Goal: Task Accomplishment & Management: Use online tool/utility

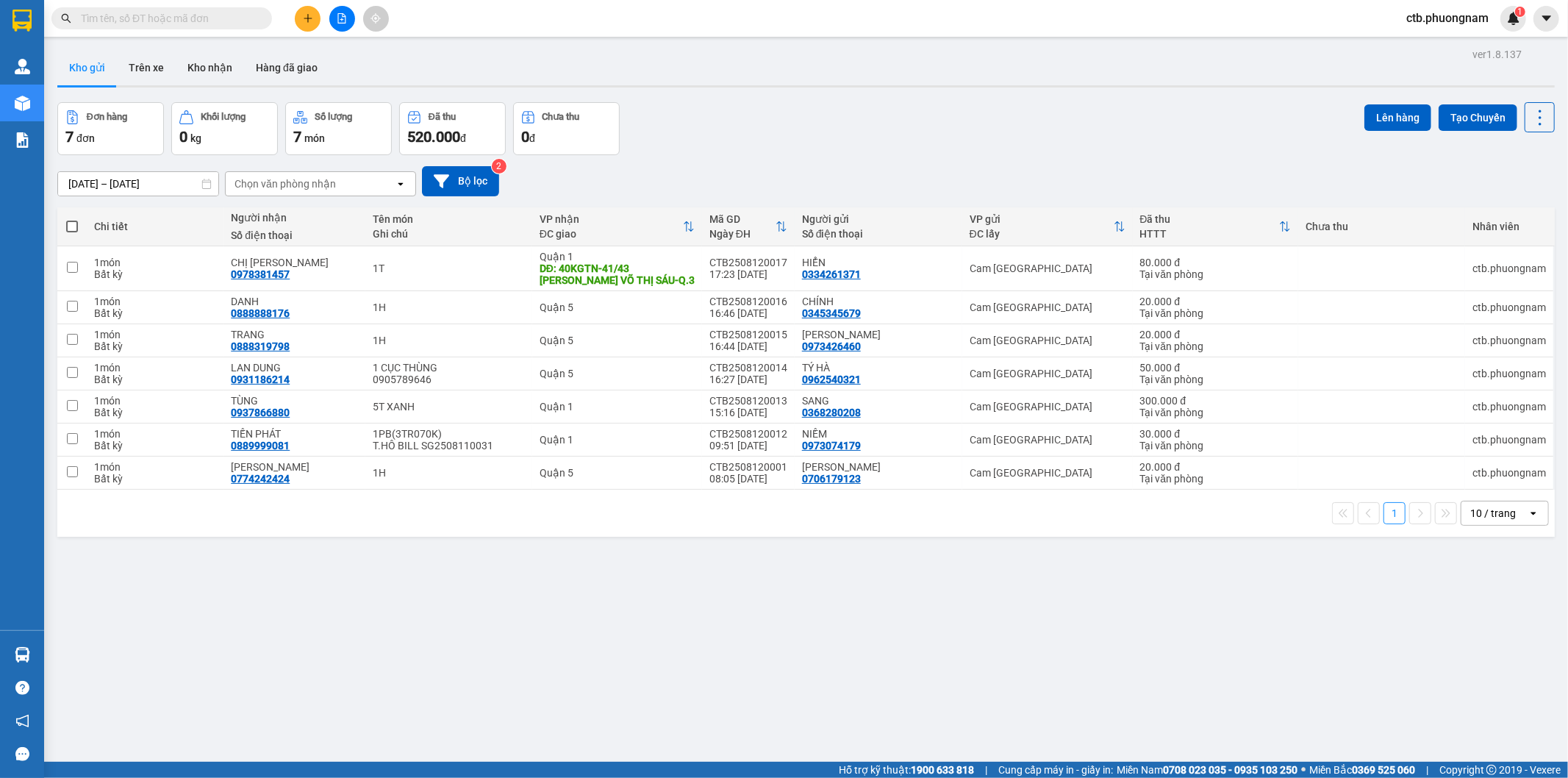
click at [346, 11] on button at bounding box center [342, 18] width 26 height 26
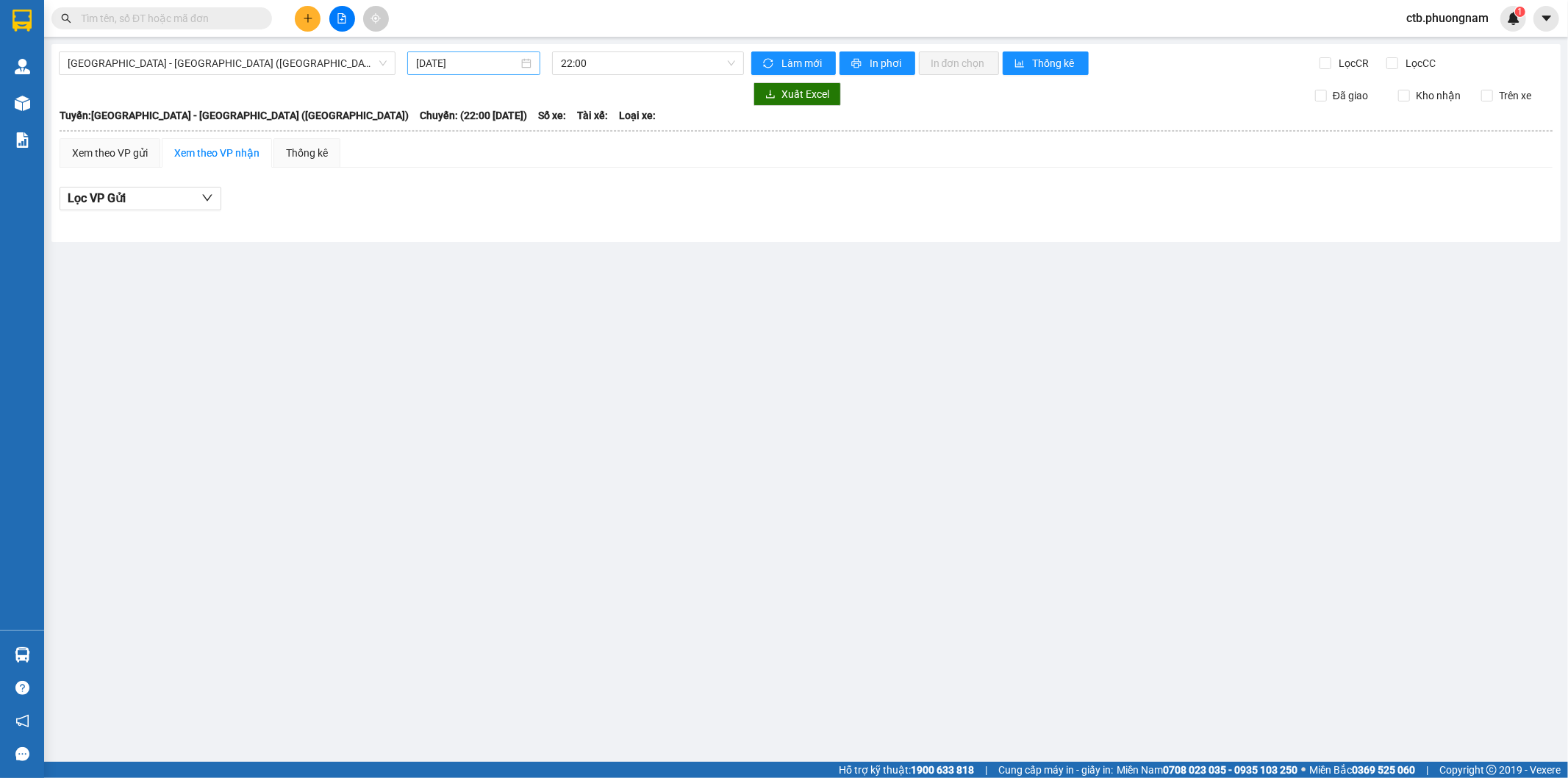
click at [418, 62] on input "13/08/2025" at bounding box center [467, 63] width 102 height 16
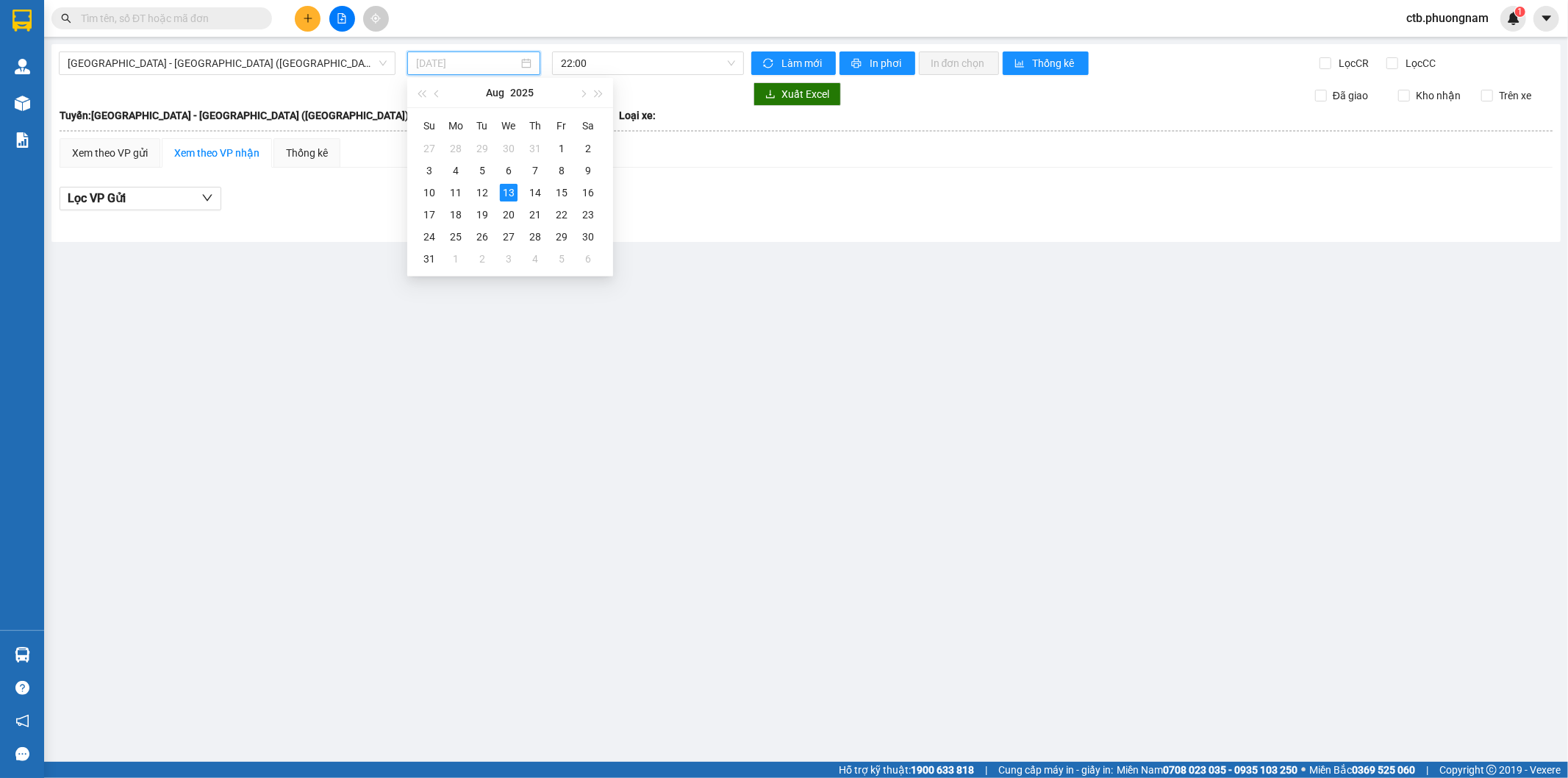
click at [497, 195] on td "13" at bounding box center [509, 192] width 27 height 22
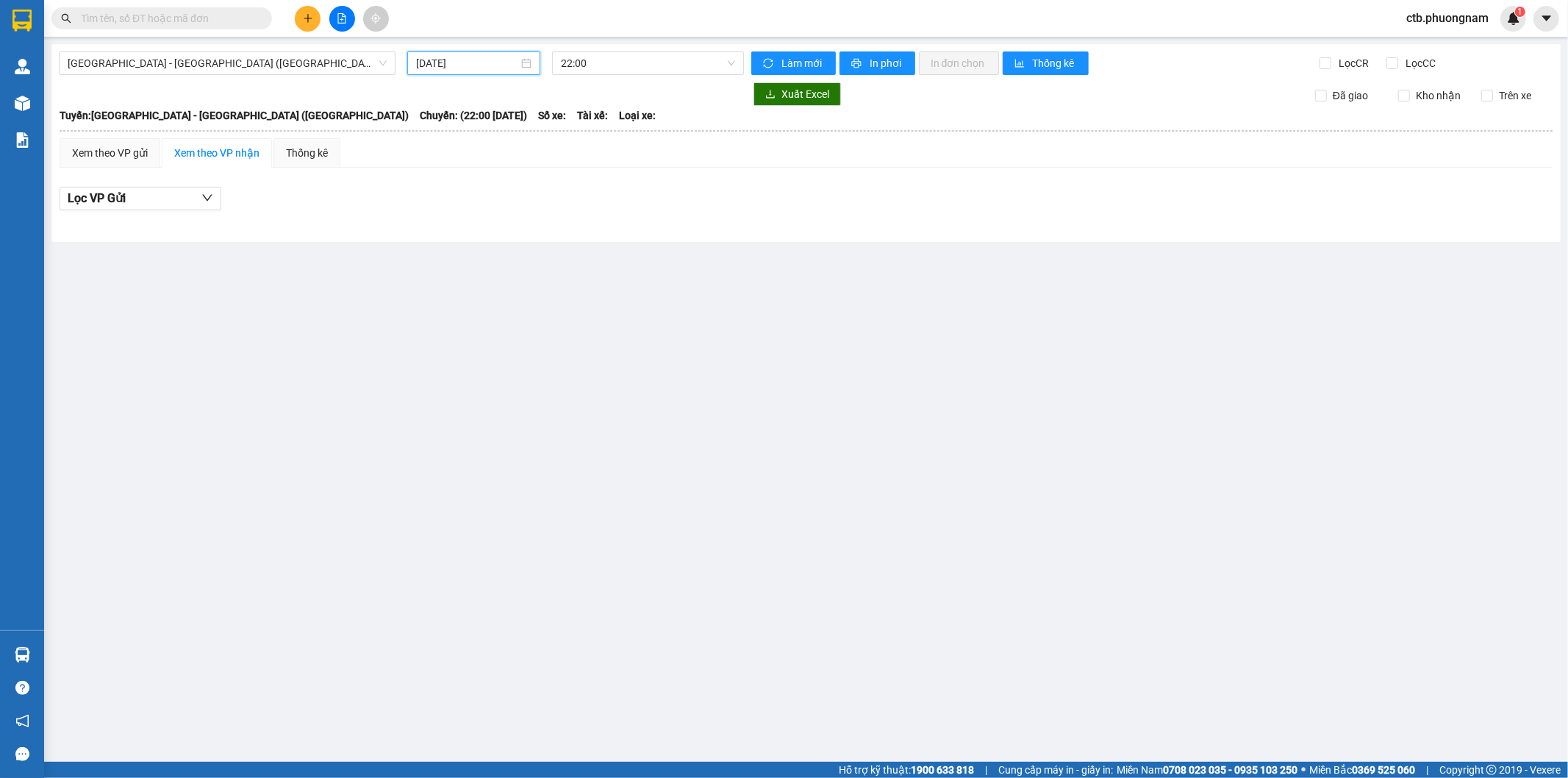
click at [475, 68] on input "13/08/2025" at bounding box center [467, 63] width 102 height 16
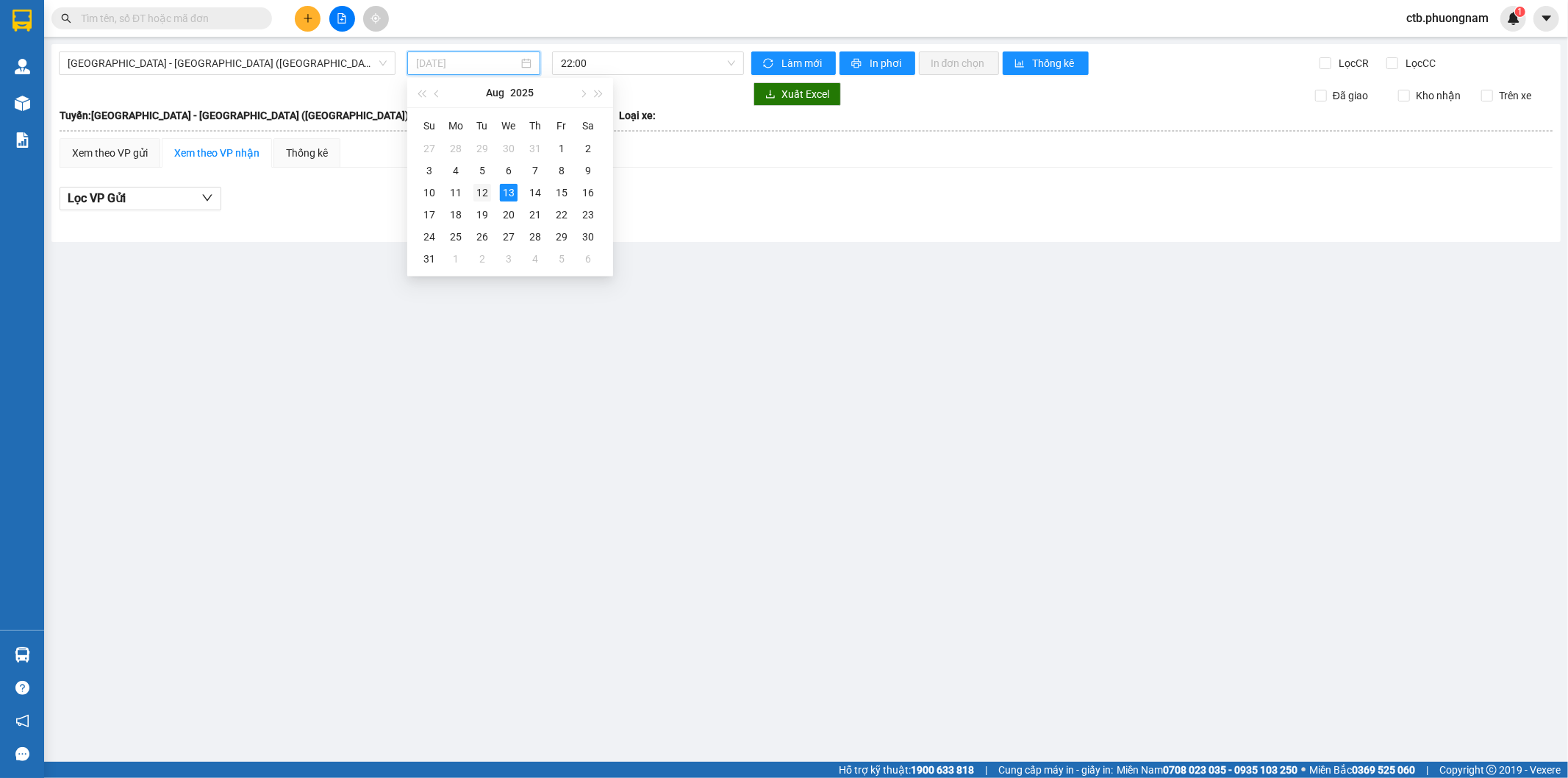
click at [484, 196] on div "12" at bounding box center [482, 192] width 18 height 18
type input "12/08/2025"
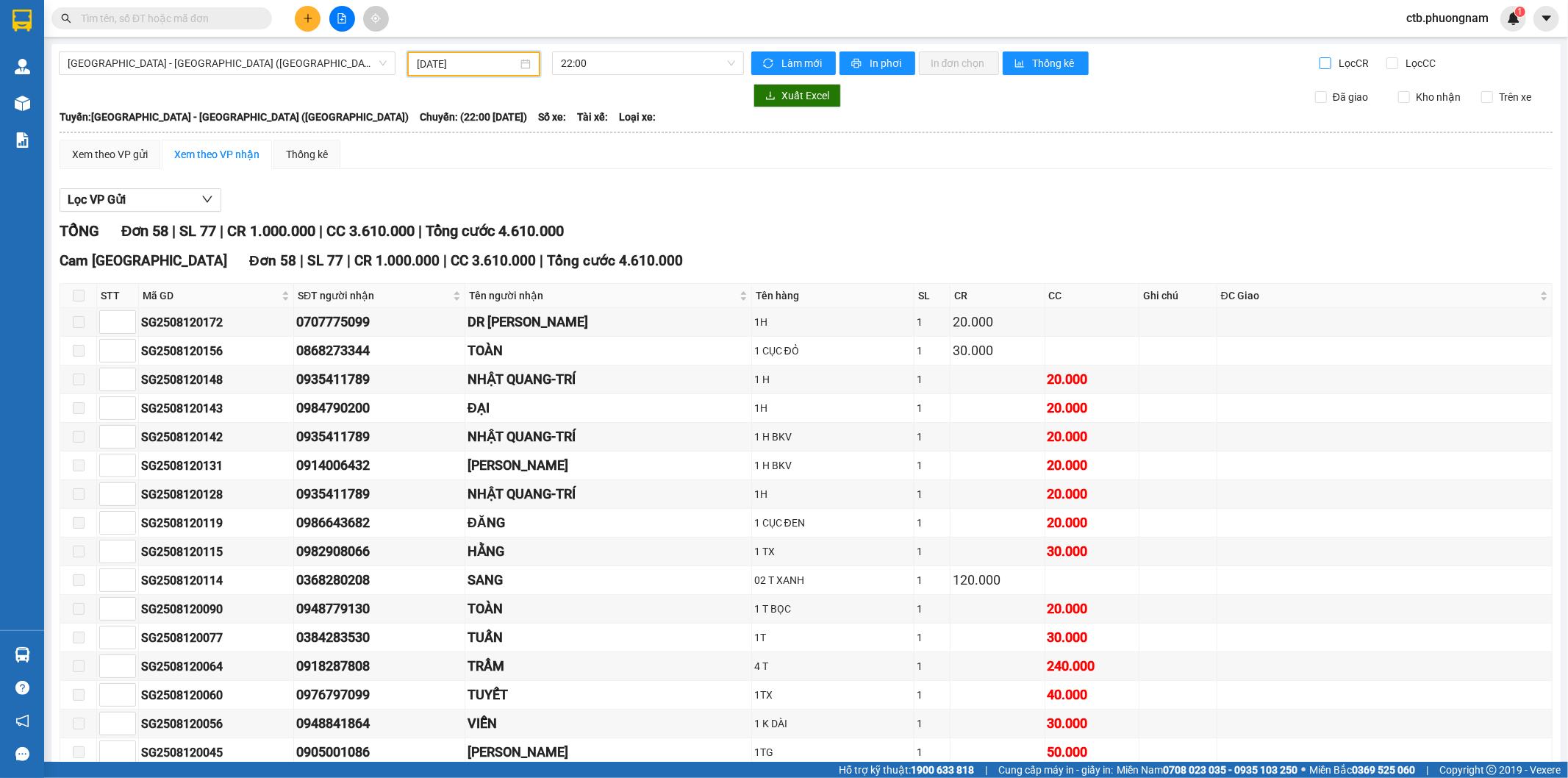
click at [1320, 64] on input "Lọc CR" at bounding box center [1326, 63] width 14 height 12
checkbox input "true"
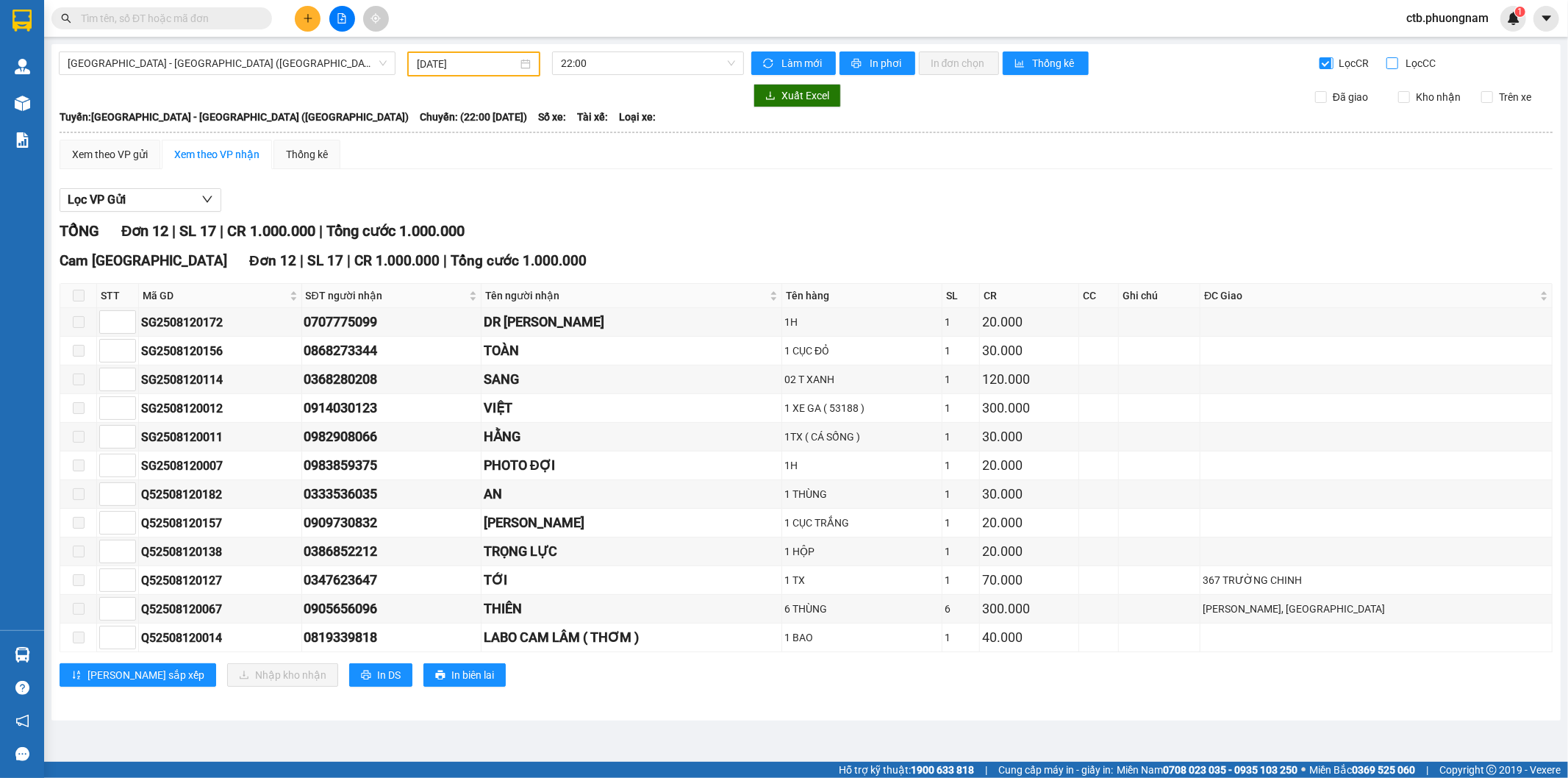
drag, startPoint x: 1387, startPoint y: 69, endPoint x: 1339, endPoint y: 66, distance: 48.1
click at [1387, 69] on input "Lọc CC" at bounding box center [1393, 63] width 14 height 12
click at [1400, 68] on span "Lọc CC" at bounding box center [1420, 63] width 39 height 16
click at [1394, 68] on input "Lọc CC" at bounding box center [1393, 63] width 14 height 12
checkbox input "false"
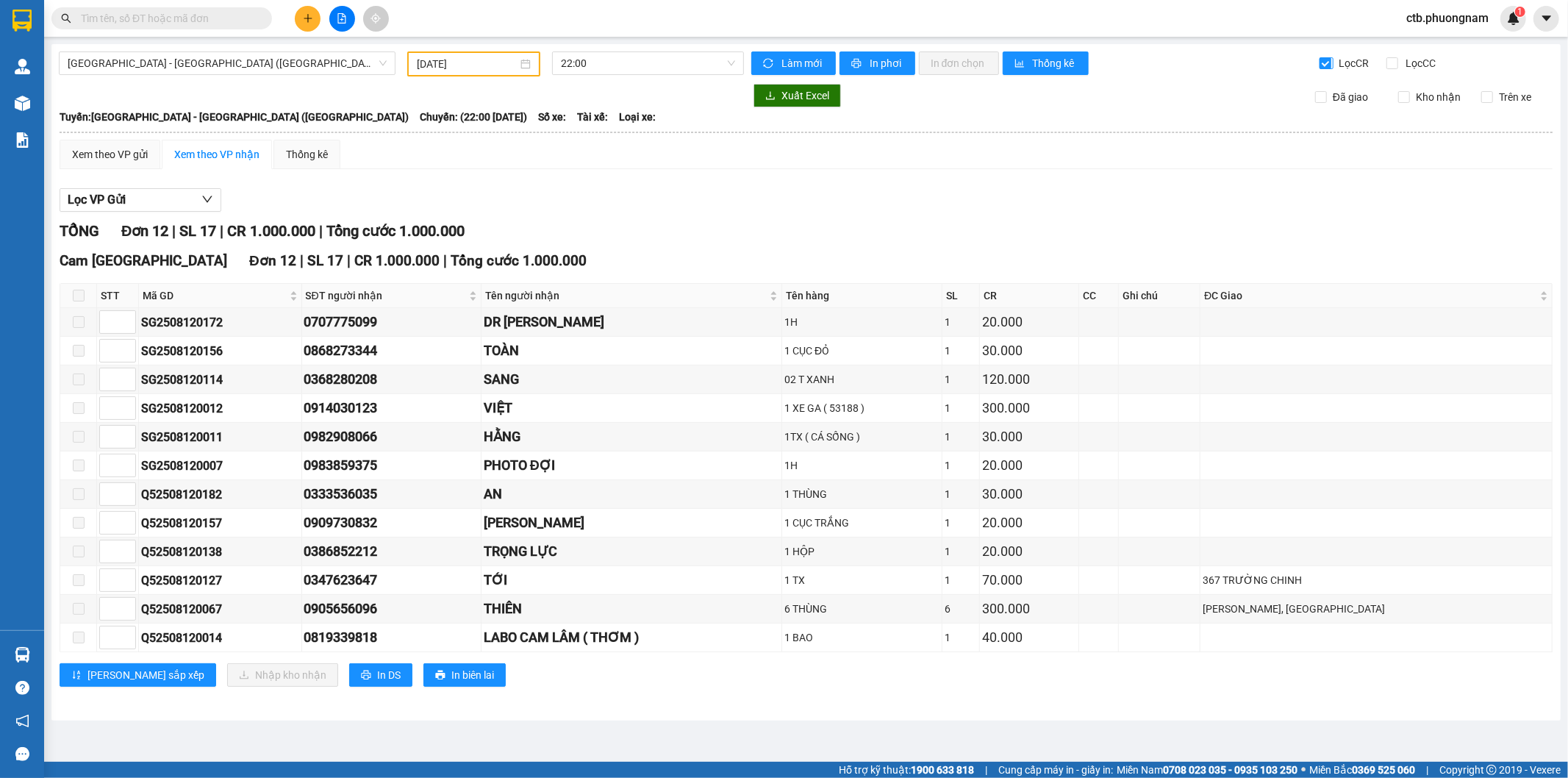
click at [1325, 62] on input "Lọc CR" at bounding box center [1326, 63] width 14 height 12
checkbox input "false"
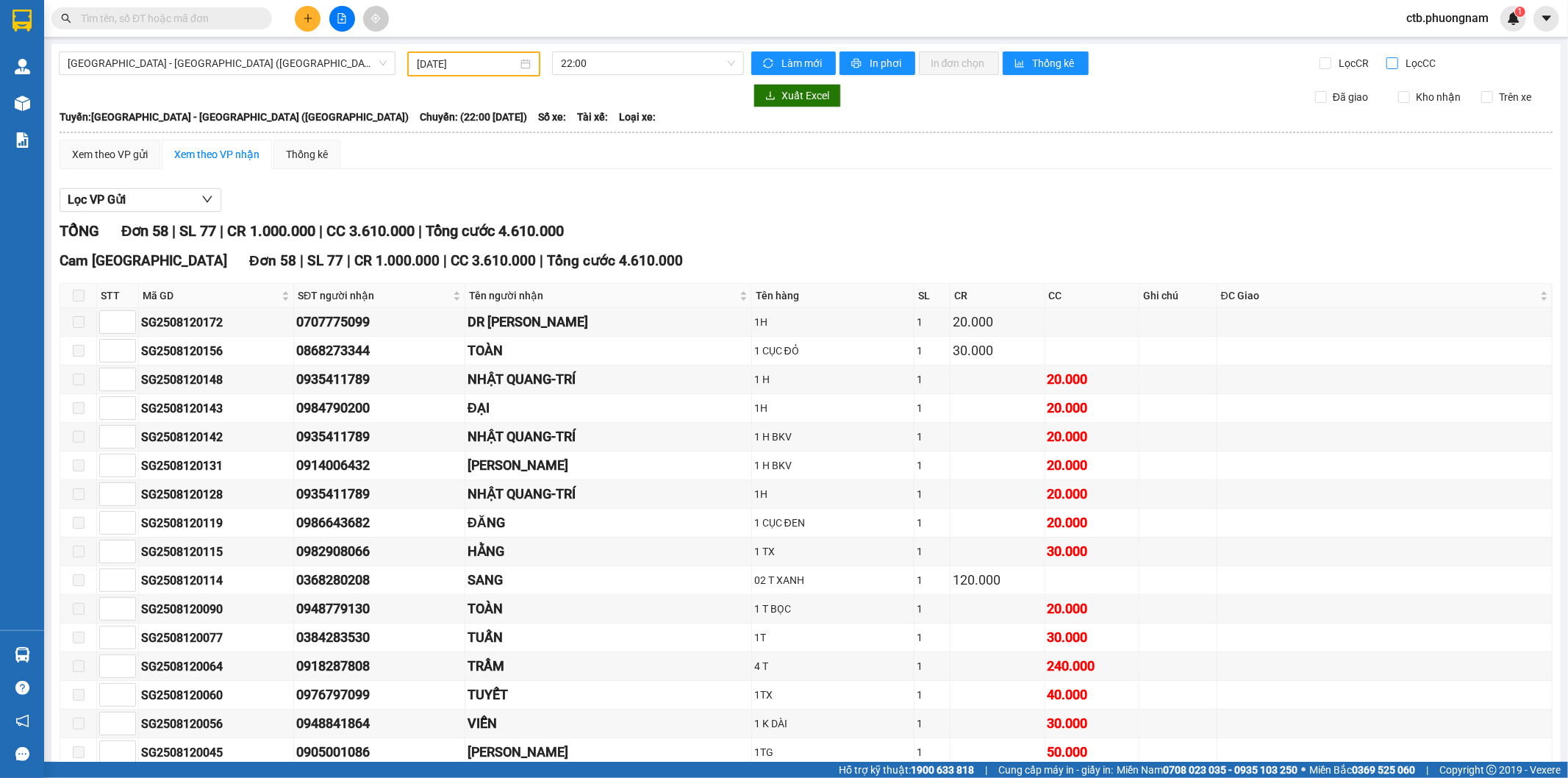
click at [1387, 62] on input "Lọc CC" at bounding box center [1393, 63] width 14 height 12
checkbox input "true"
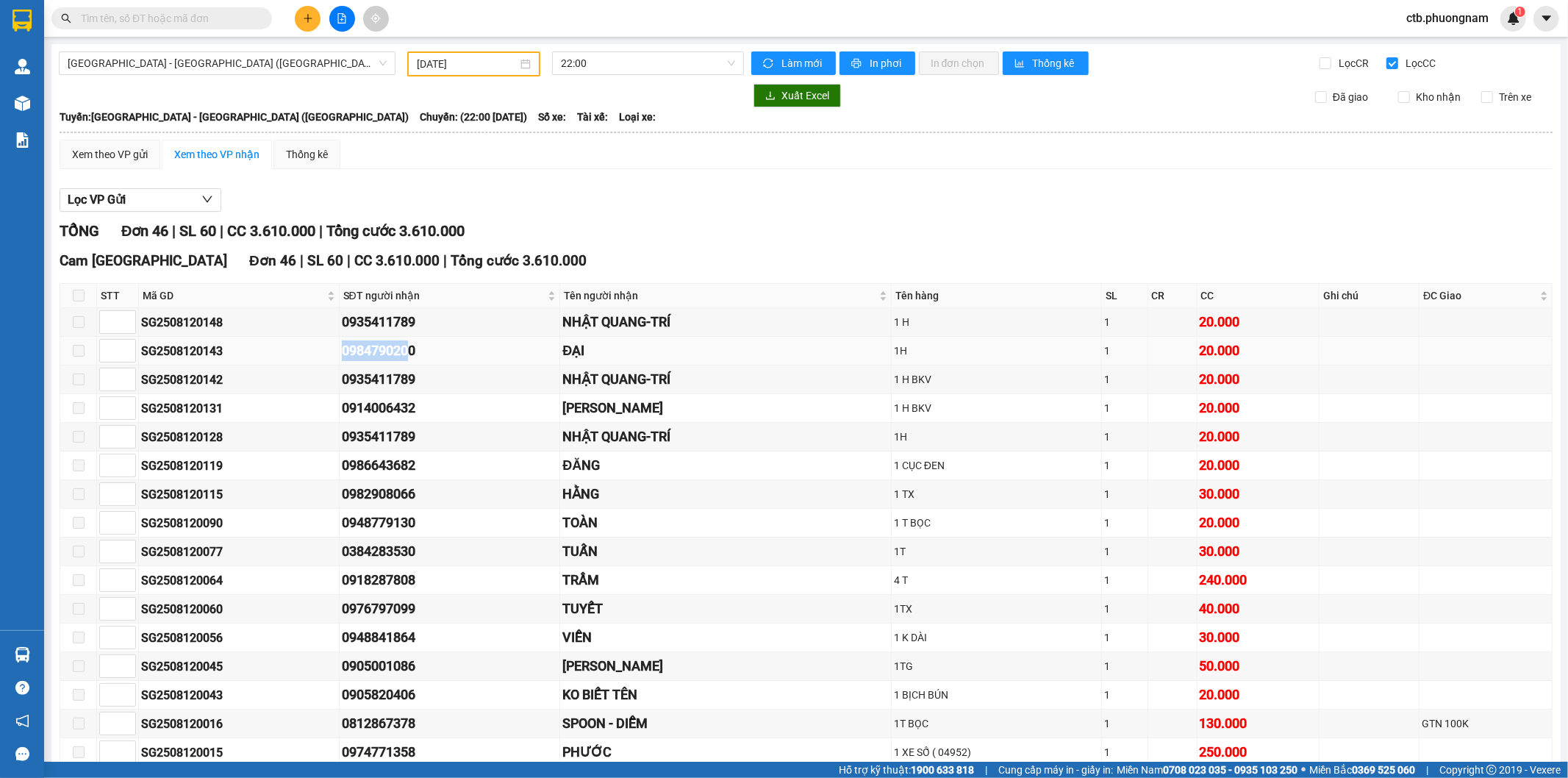
drag, startPoint x: 336, startPoint y: 350, endPoint x: 406, endPoint y: 349, distance: 70.0
click at [406, 349] on tr "SG2508120143 0984790200 ĐẠI 1H 1 20.000" at bounding box center [806, 351] width 1492 height 29
click at [456, 346] on div "0984790200" at bounding box center [451, 351] width 216 height 21
drag, startPoint x: 332, startPoint y: 353, endPoint x: 437, endPoint y: 351, distance: 105.0
click at [438, 351] on tr "SG2508120143 0984790200 ĐẠI 1H 1 20.000" at bounding box center [806, 351] width 1492 height 29
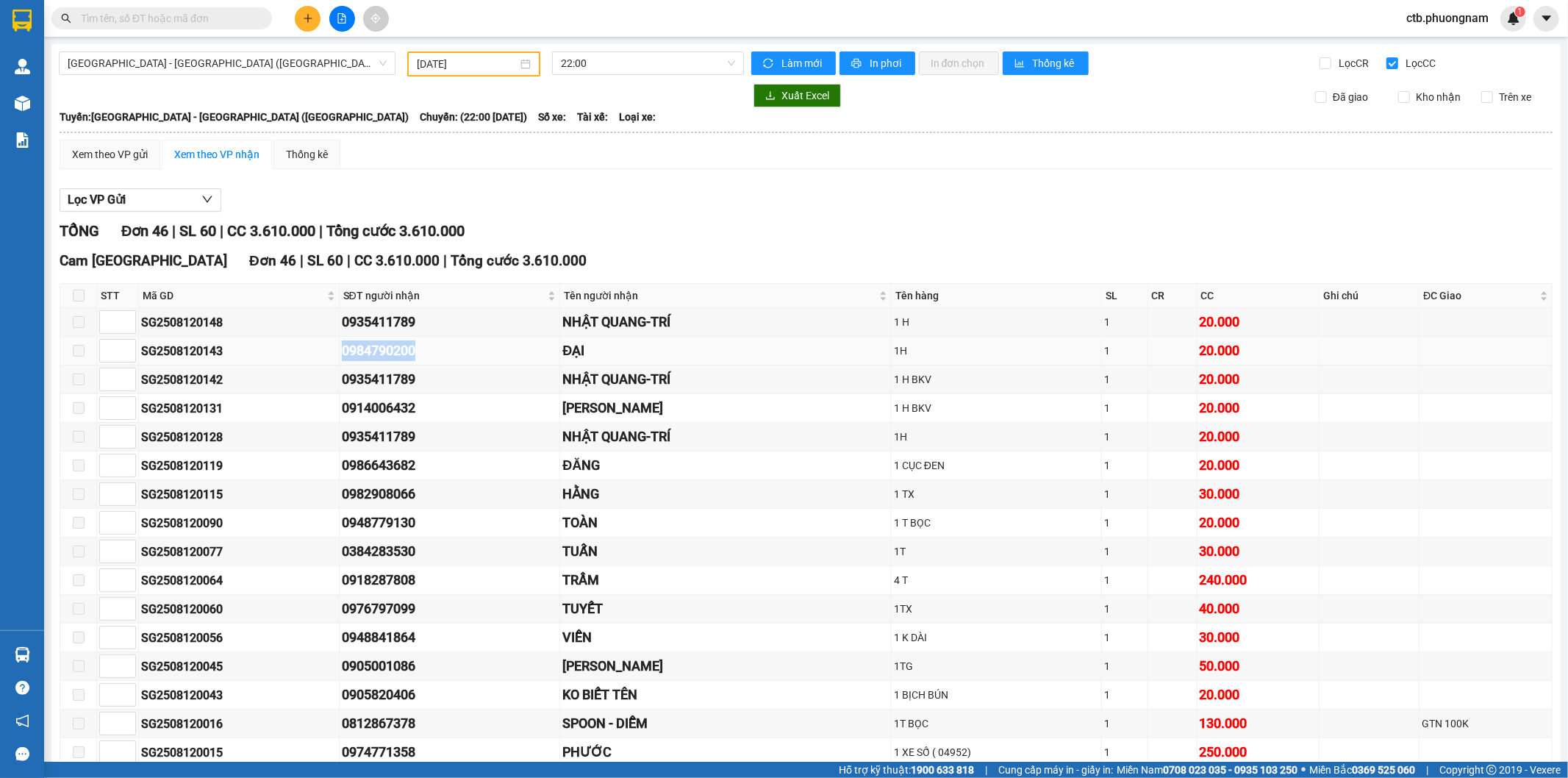
copy tr "0984790200"
drag, startPoint x: 319, startPoint y: 405, endPoint x: 413, endPoint y: 399, distance: 94.2
click at [413, 399] on tr "SG2508120131 0914006432 SƠN VŨ 1 H BKV 1 20.000" at bounding box center [806, 409] width 1492 height 29
drag, startPoint x: 416, startPoint y: 397, endPoint x: 378, endPoint y: 420, distance: 44.4
click at [417, 398] on div "0914006432" at bounding box center [451, 408] width 216 height 21
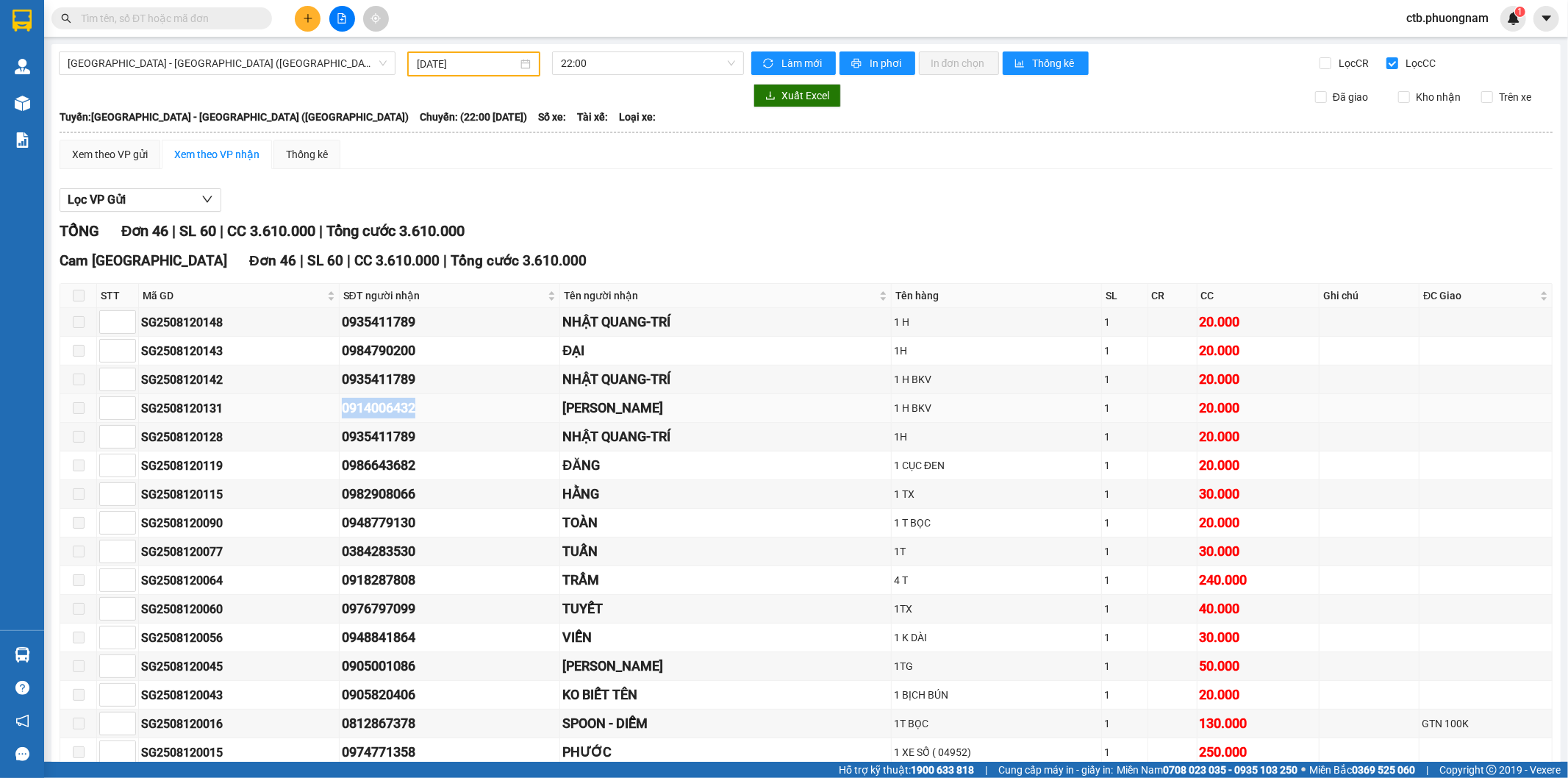
drag, startPoint x: 330, startPoint y: 413, endPoint x: 449, endPoint y: 413, distance: 119.0
click at [449, 413] on tr "SG2508120131 0914006432 SƠN VŨ 1 H BKV 1 20.000" at bounding box center [806, 409] width 1492 height 29
copy tr "0914006432"
drag, startPoint x: 342, startPoint y: 561, endPoint x: 430, endPoint y: 556, distance: 88.1
click at [430, 556] on div "0384283530" at bounding box center [451, 551] width 216 height 21
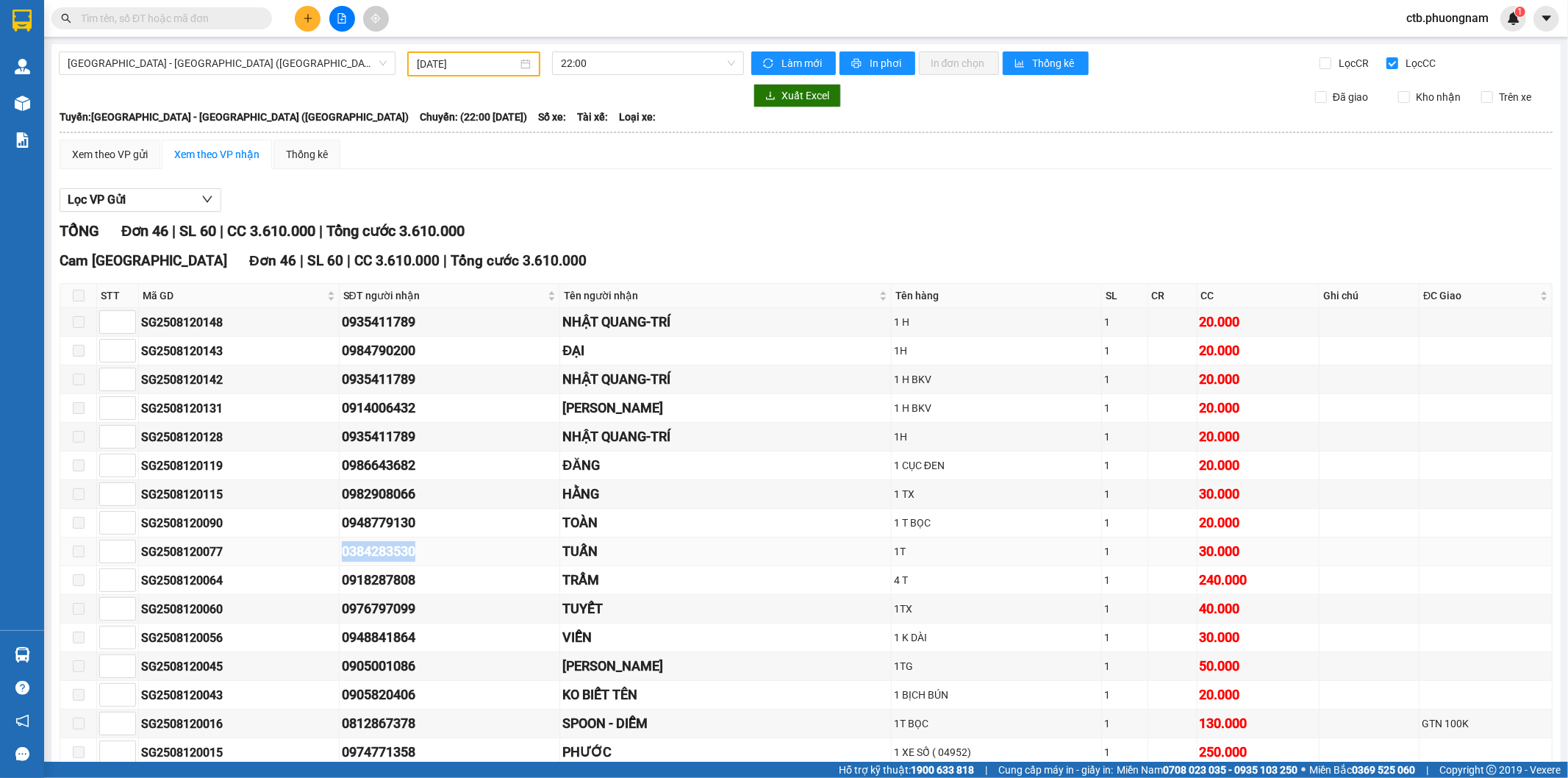
copy div "0384283530"
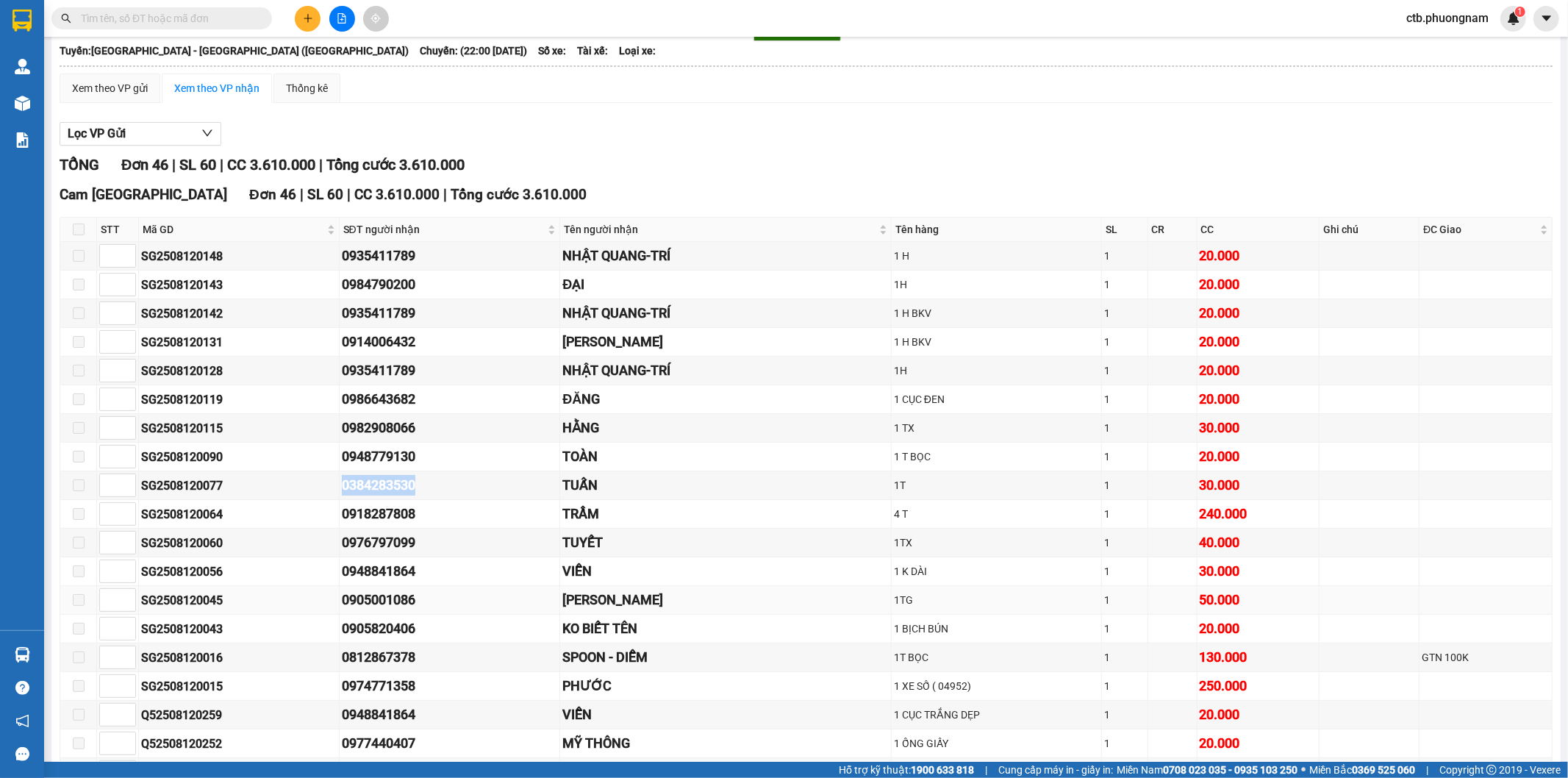
scroll to position [81, 0]
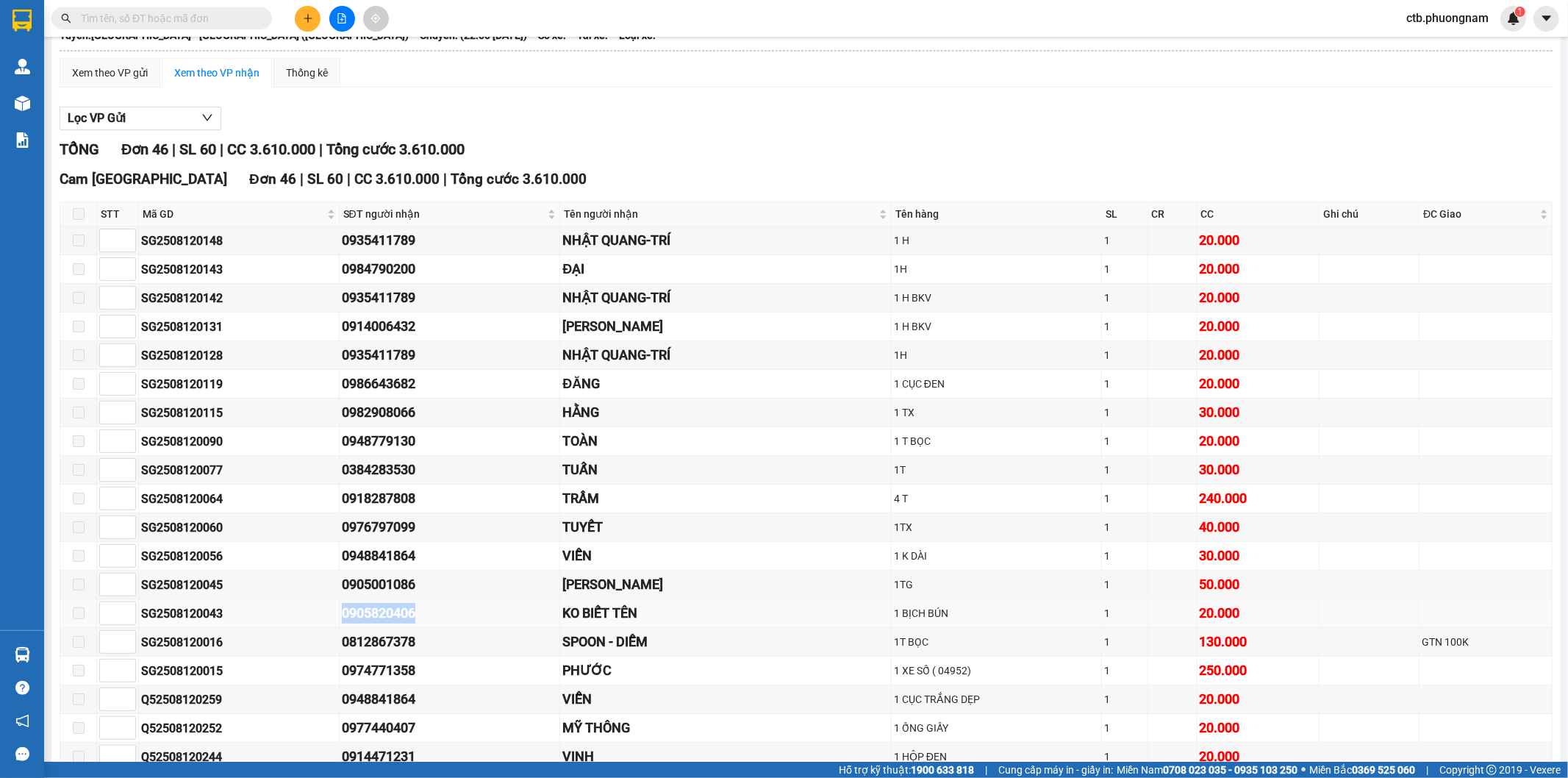
drag, startPoint x: 336, startPoint y: 614, endPoint x: 418, endPoint y: 616, distance: 82.0
click at [418, 616] on tr "SG2508120043 0905820406 KO BIẾT TÊN 1 BỊCH BÚN 1 20.000" at bounding box center [806, 614] width 1492 height 29
copy tr "0905820406"
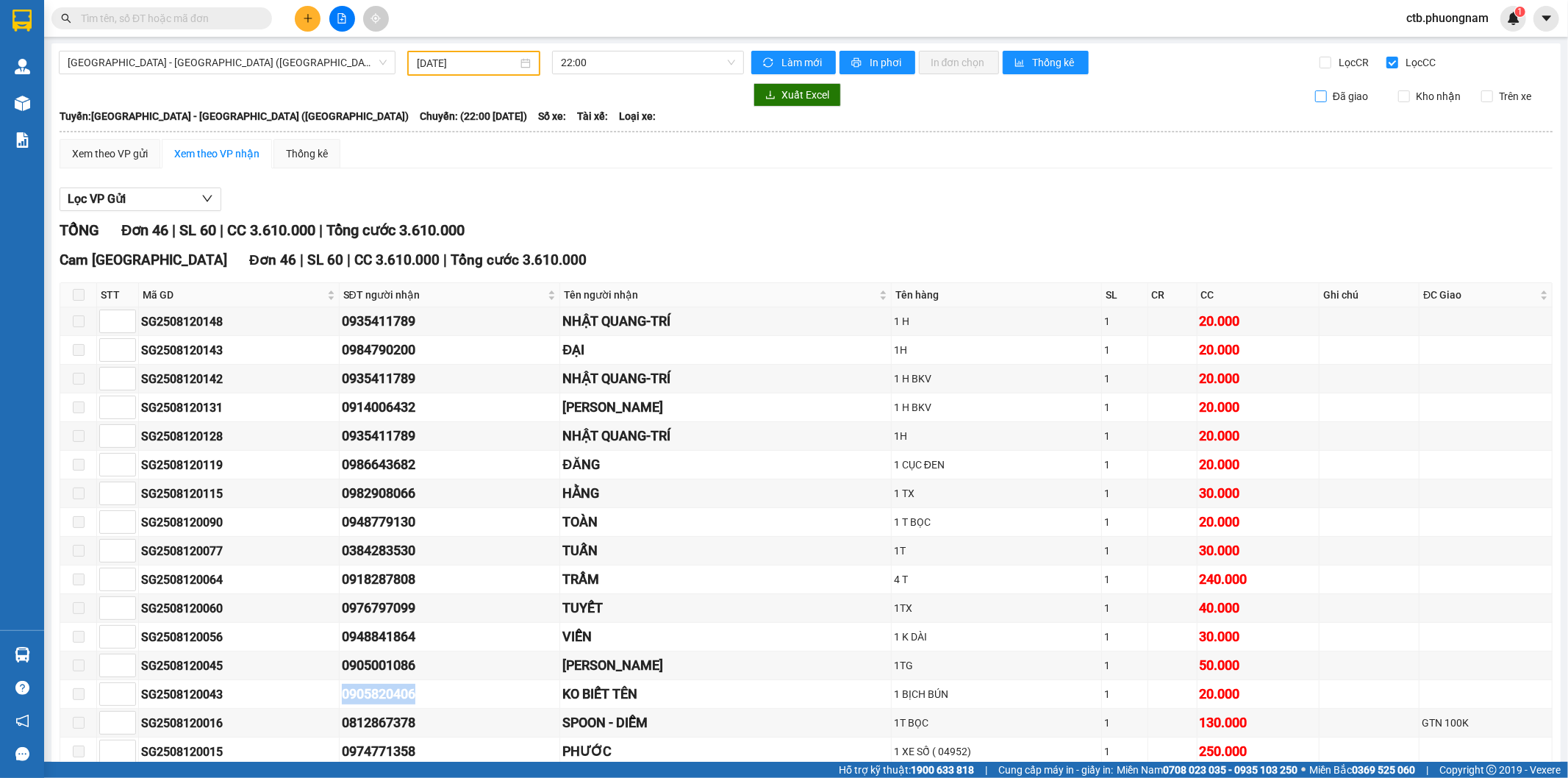
scroll to position [0, 0]
click at [1334, 64] on span "Lọc CR" at bounding box center [1353, 63] width 39 height 16
click at [1323, 64] on input "Lọc CR" at bounding box center [1326, 63] width 14 height 12
checkbox input "true"
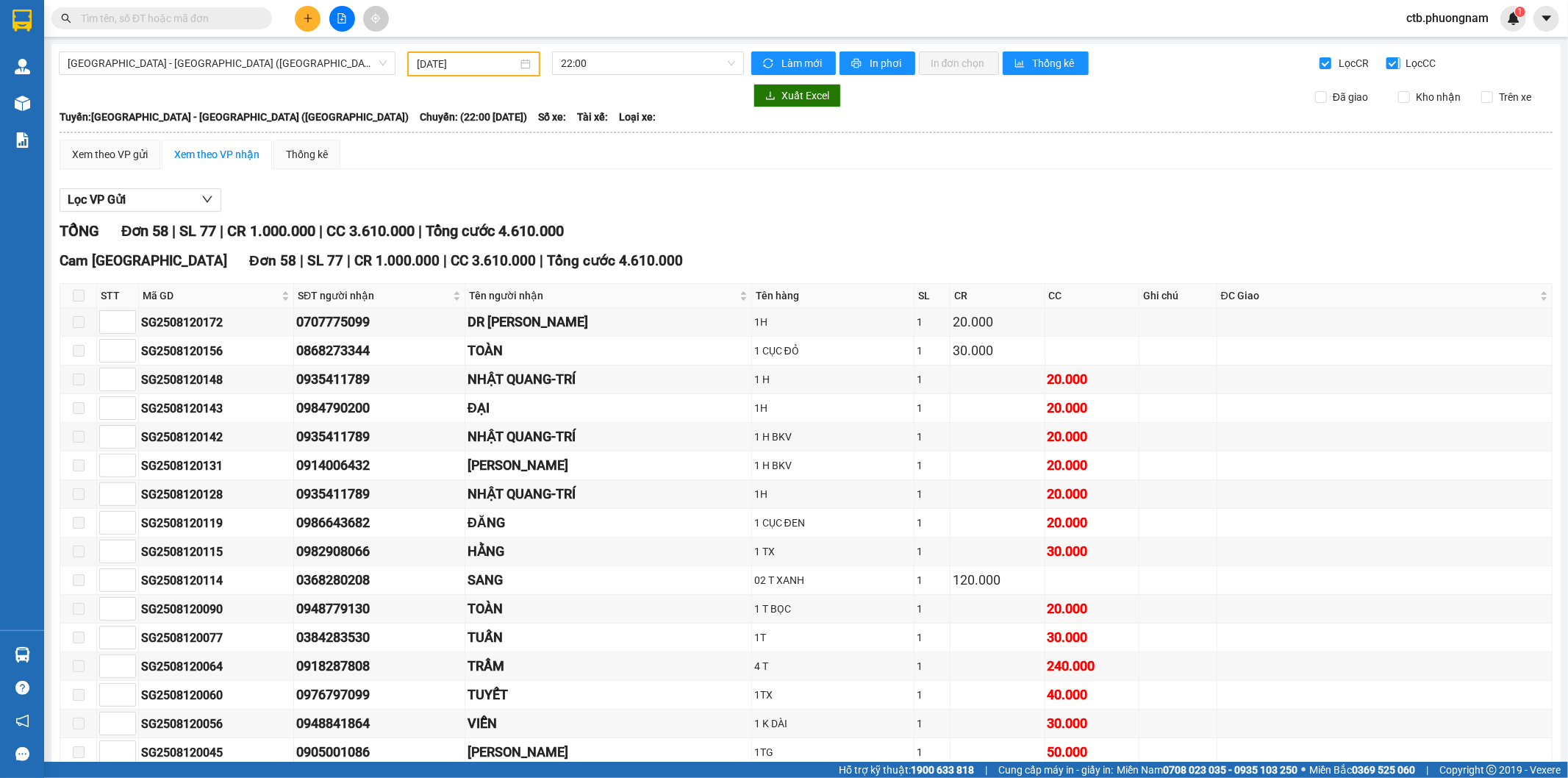
click at [1387, 62] on input "Lọc CC" at bounding box center [1393, 63] width 14 height 12
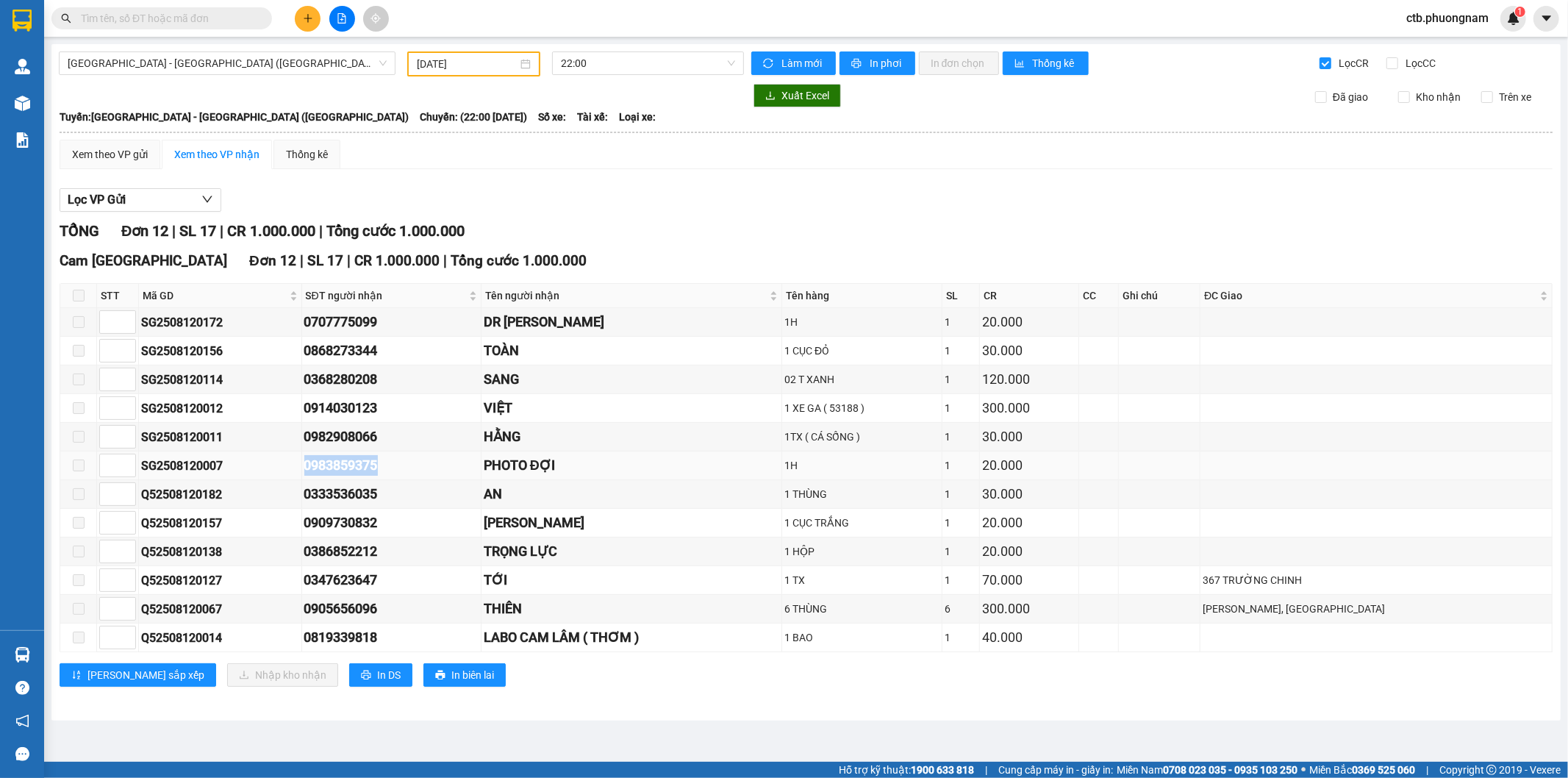
drag, startPoint x: 326, startPoint y: 468, endPoint x: 414, endPoint y: 461, distance: 88.3
click at [414, 461] on div "0983859375" at bounding box center [392, 465] width 175 height 21
copy div "0983859375"
click at [1391, 57] on input "Lọc CC" at bounding box center [1393, 63] width 14 height 12
checkbox input "true"
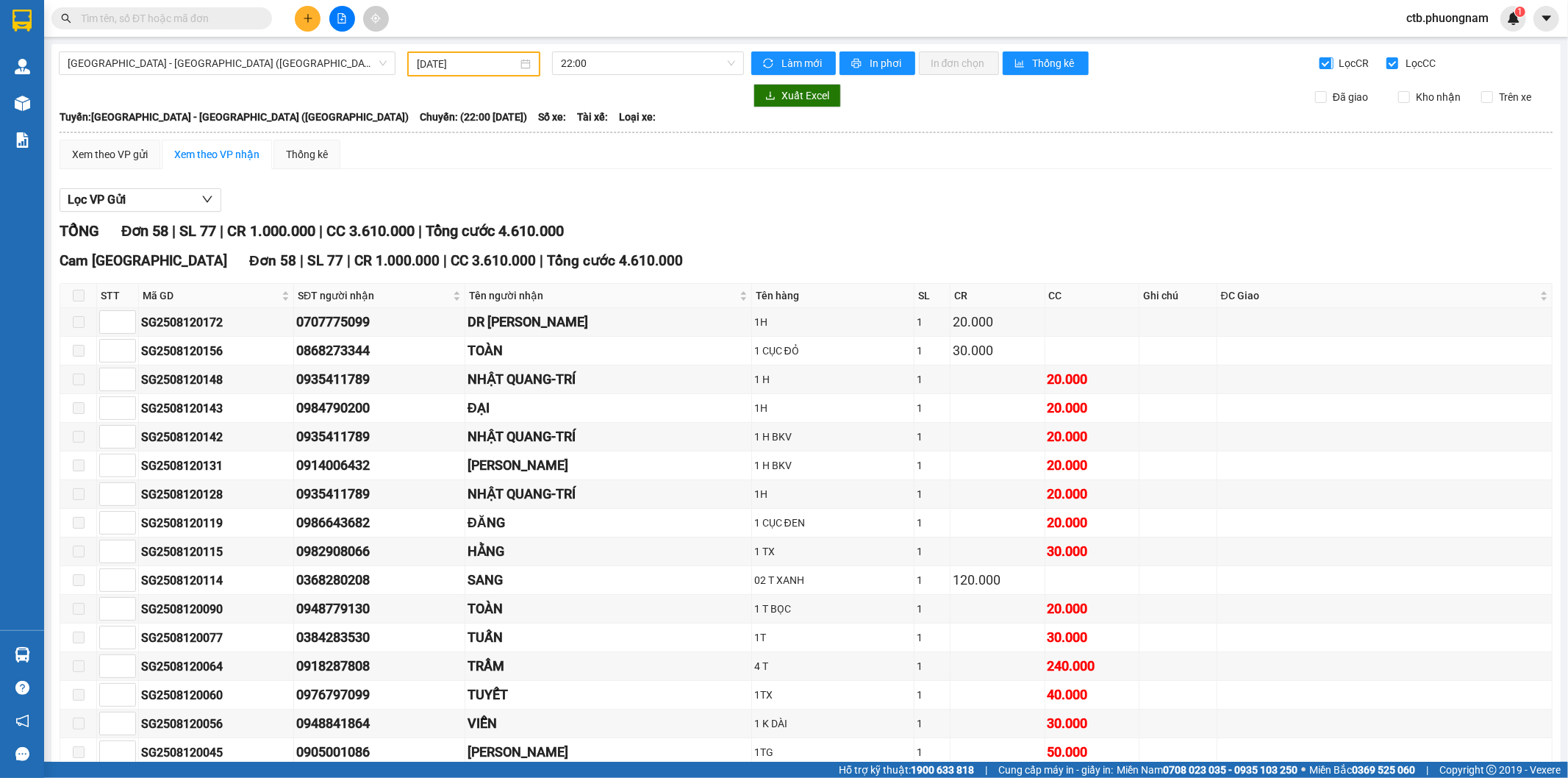
click at [1321, 62] on input "Lọc CR" at bounding box center [1326, 63] width 14 height 12
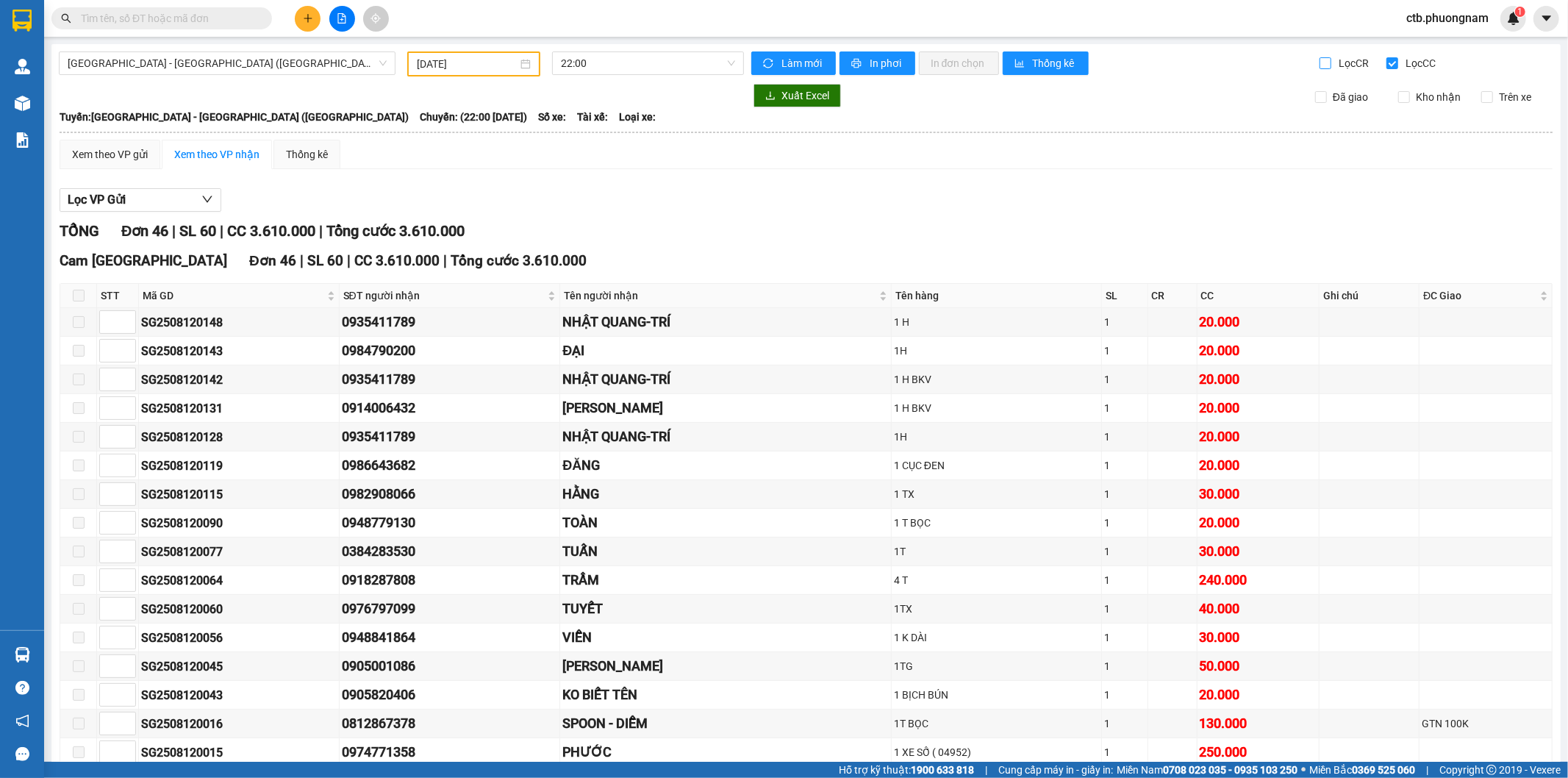
drag, startPoint x: 1301, startPoint y: 64, endPoint x: 1310, endPoint y: 61, distance: 9.5
click at [1303, 63] on div "Làm mới In phơi In đơn chọn Thống kê" at bounding box center [1035, 64] width 568 height 25
click at [1320, 61] on input "Lọc CR" at bounding box center [1326, 63] width 14 height 12
checkbox input "true"
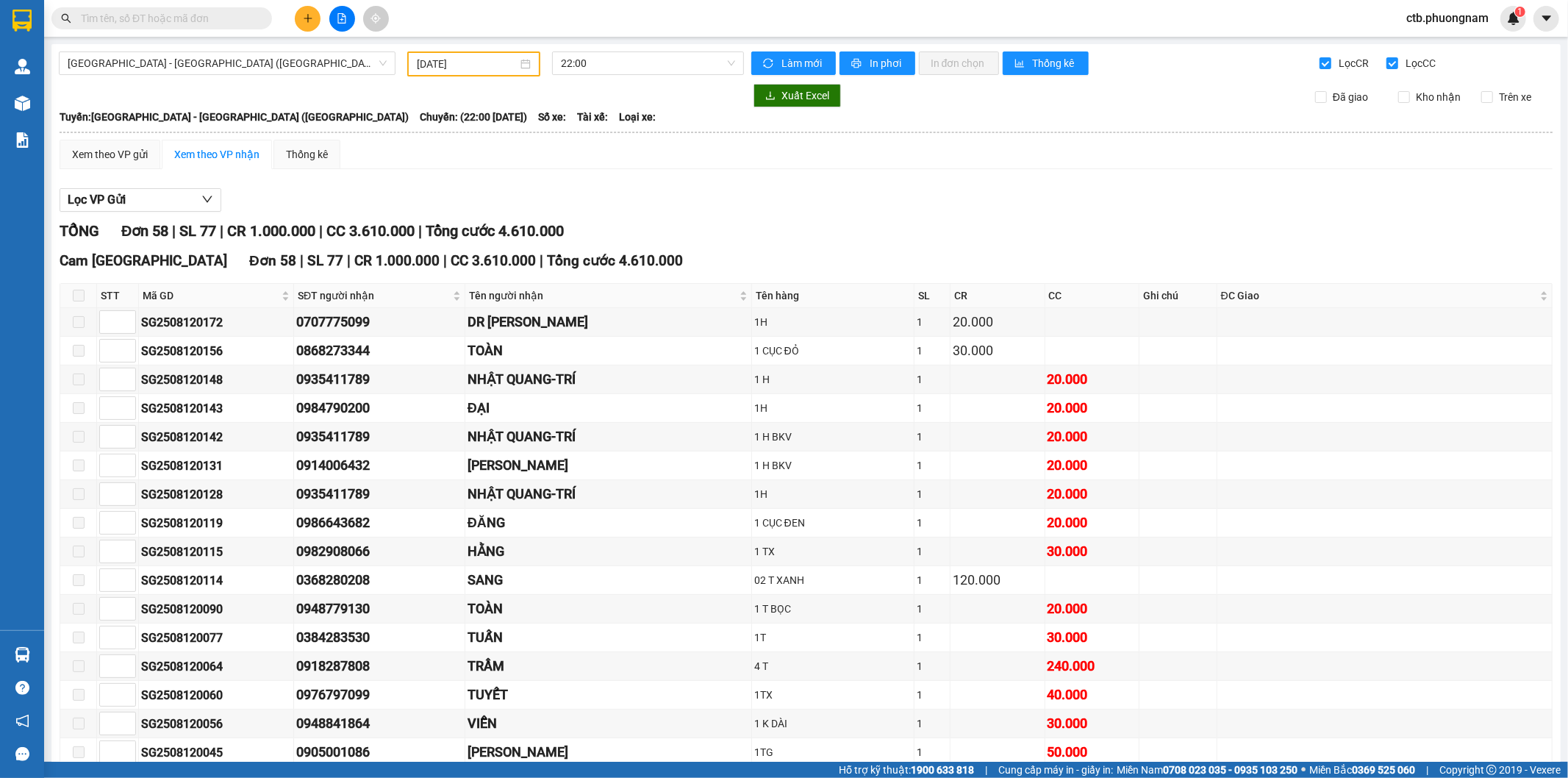
drag, startPoint x: 1380, startPoint y: 59, endPoint x: 1270, endPoint y: 133, distance: 132.6
click at [1387, 59] on input "Lọc CC" at bounding box center [1393, 63] width 14 height 12
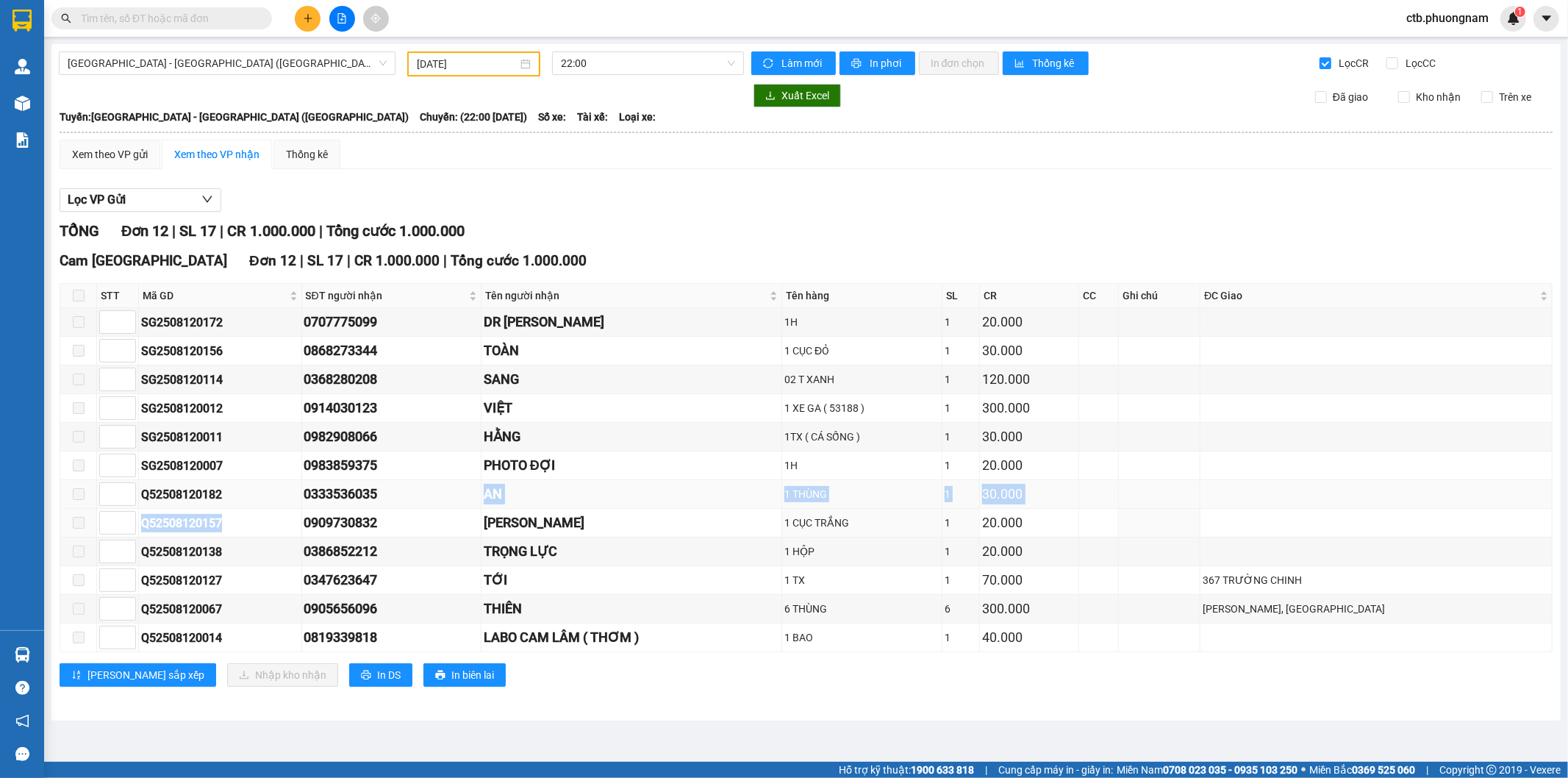
drag, startPoint x: 381, startPoint y: 516, endPoint x: 451, endPoint y: 505, distance: 70.9
click at [451, 505] on tbody "SG2508120172 0707775099 DR NGUYỄN 1H 1 20.000 SG2508120156 0868273344 TOÀN 1 CỤ…" at bounding box center [806, 480] width 1492 height 344
click at [300, 523] on div "Q52508120157" at bounding box center [220, 524] width 158 height 18
drag, startPoint x: 320, startPoint y: 525, endPoint x: 409, endPoint y: 530, distance: 89.1
click at [409, 530] on tr "Q52508120157 0909730832 HOÀI VỸ 1 CỤC TRẮNG 1 20.000" at bounding box center [806, 523] width 1492 height 29
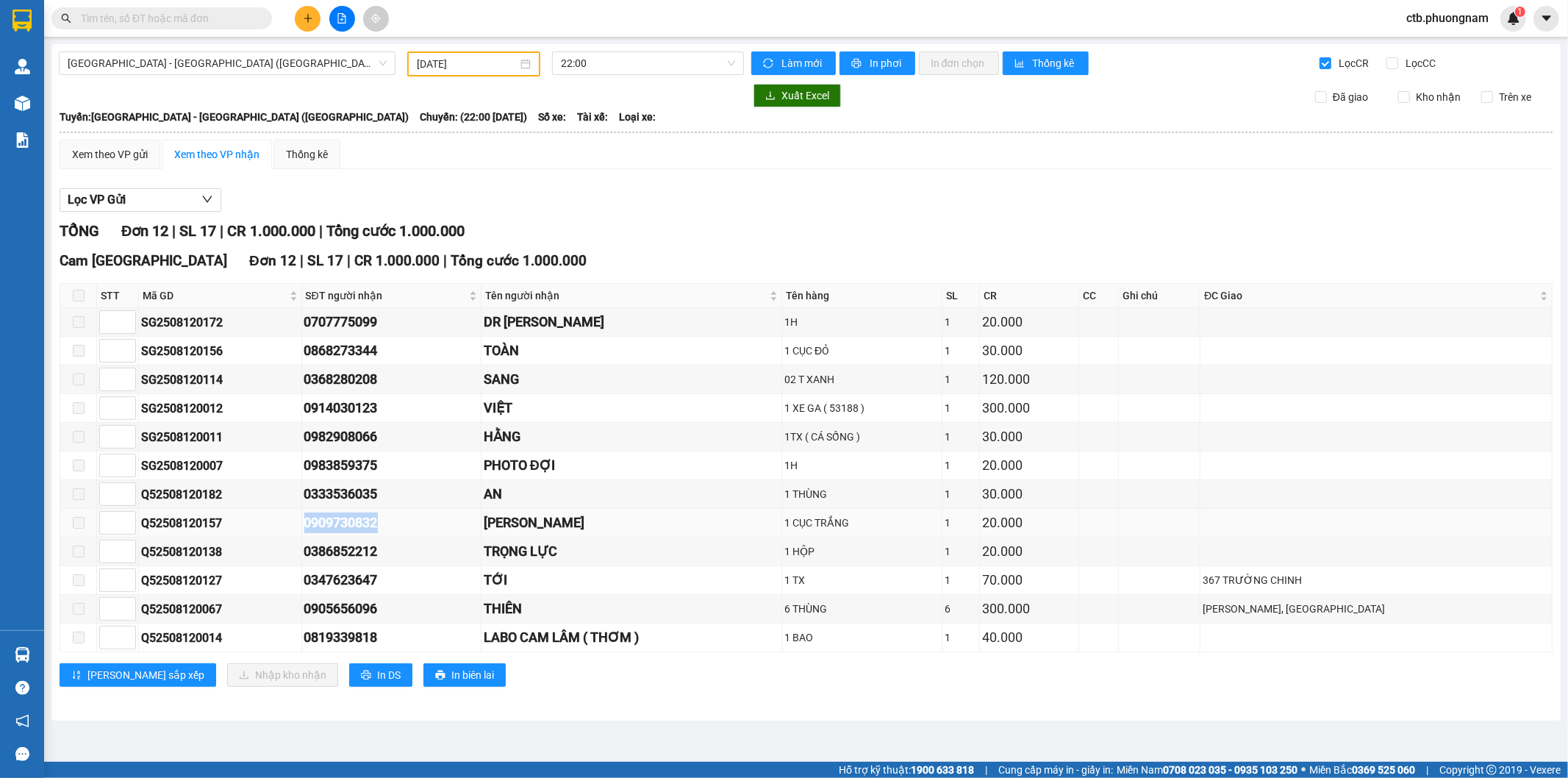
copy tr "0909730832"
click at [1394, 57] on input "Lọc CC" at bounding box center [1393, 63] width 14 height 12
checkbox input "true"
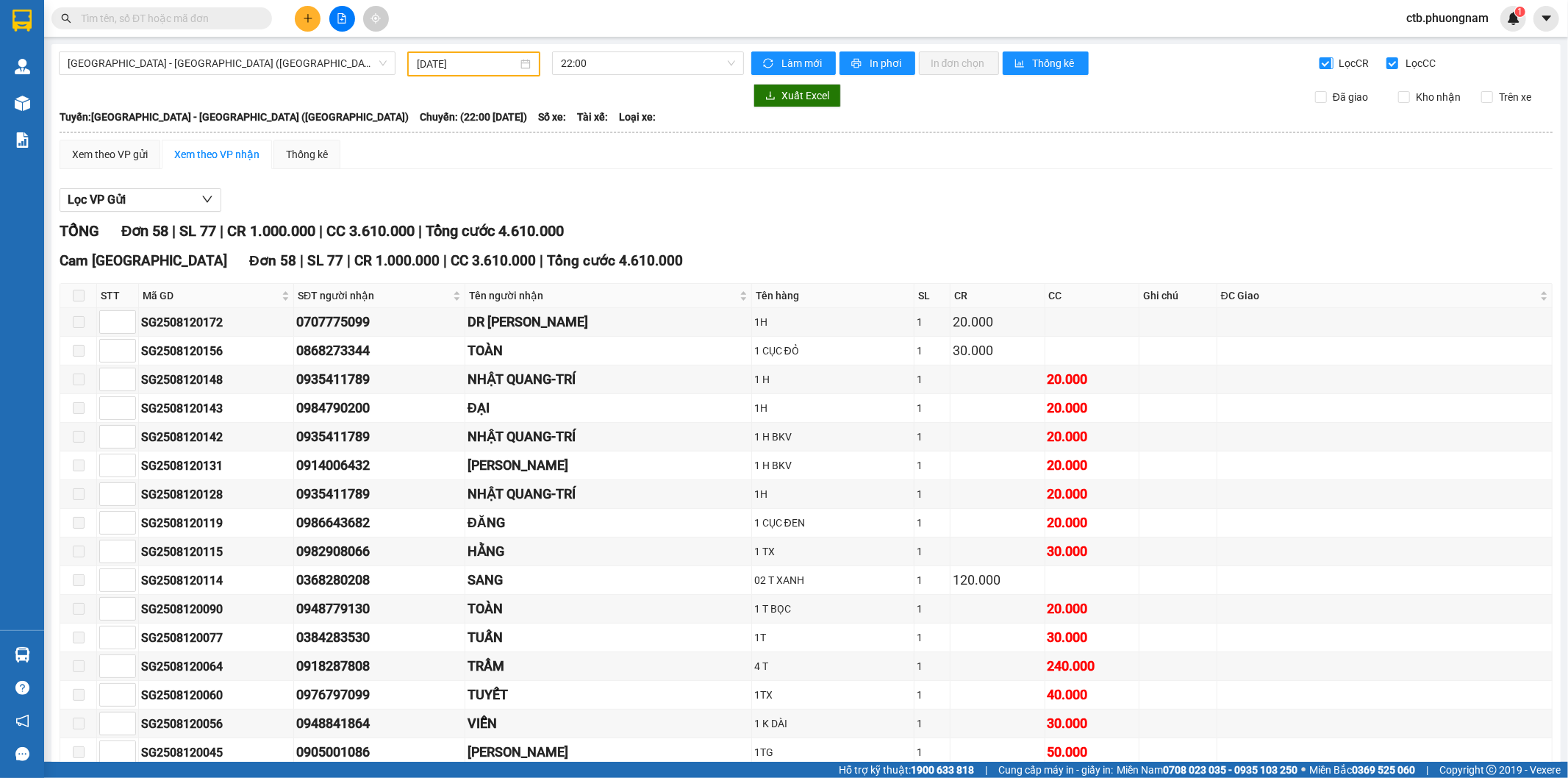
click at [1320, 62] on input "Lọc CR" at bounding box center [1326, 63] width 14 height 12
checkbox input "false"
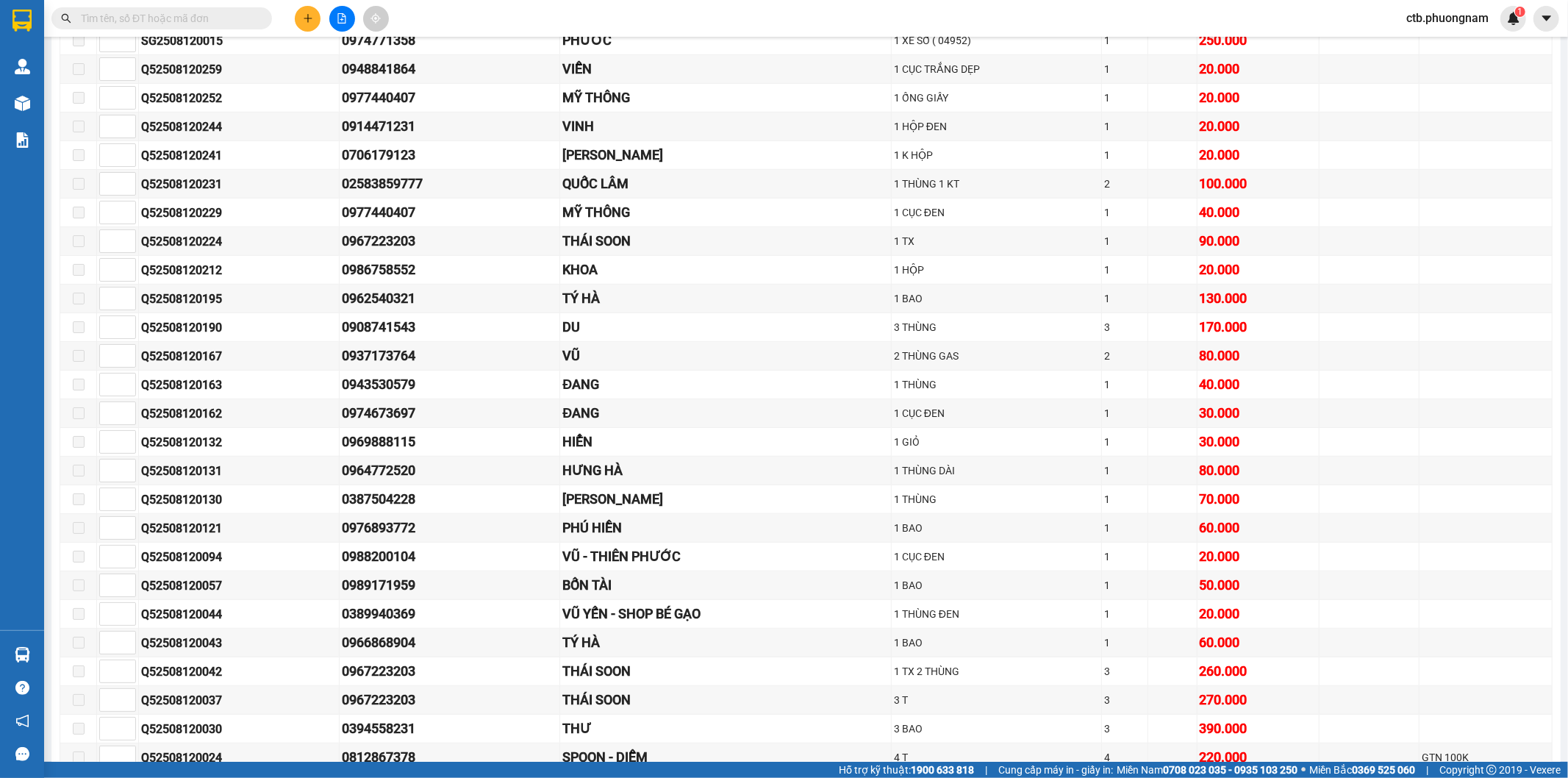
scroll to position [735, 0]
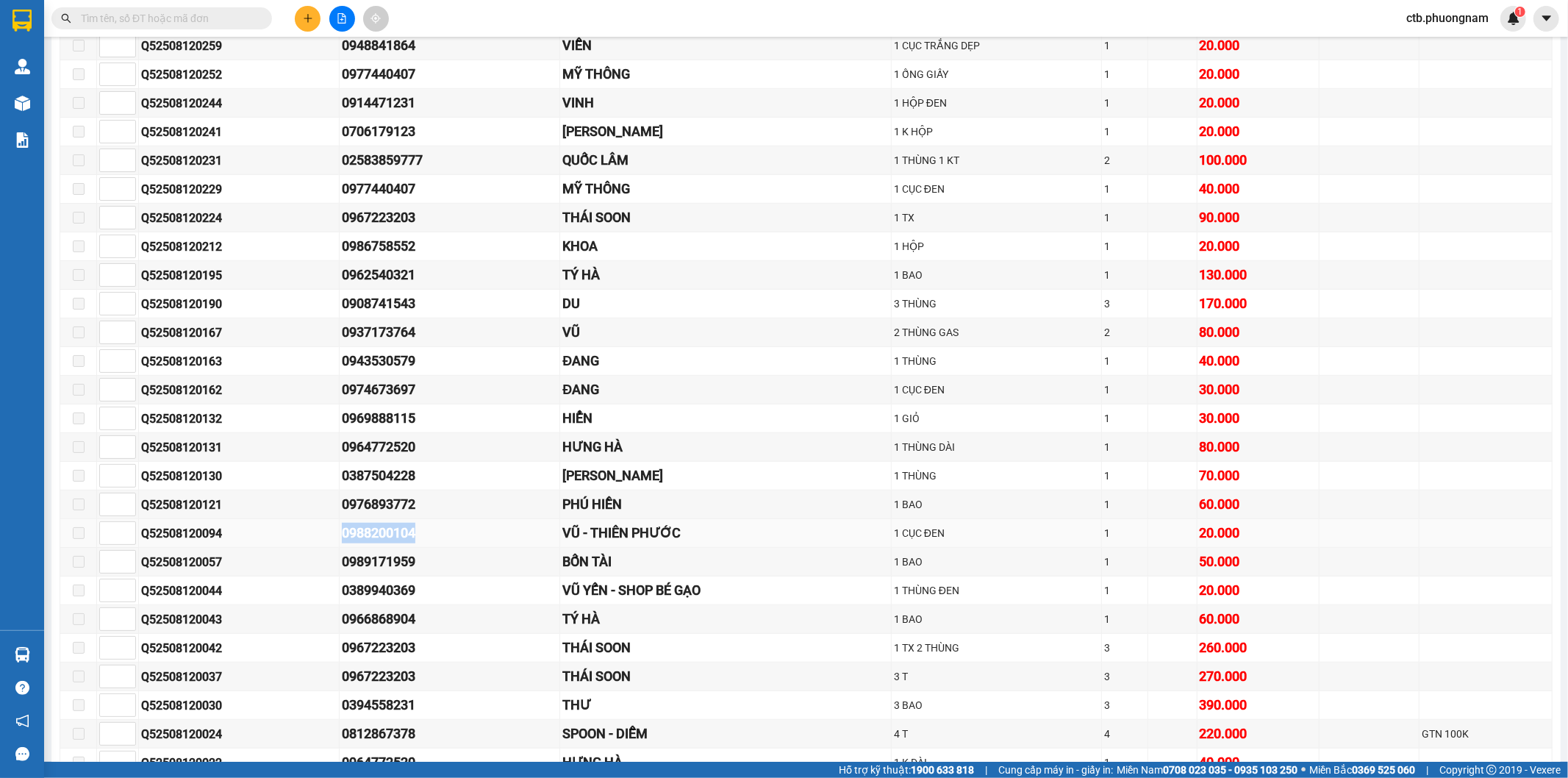
drag, startPoint x: 370, startPoint y: 537, endPoint x: 450, endPoint y: 531, distance: 80.2
click at [450, 531] on tr "Q52508120094 0988200104 VŨ - THIÊN PHƯỚC 1 CỤC ĐEN 1 20.000" at bounding box center [806, 534] width 1492 height 29
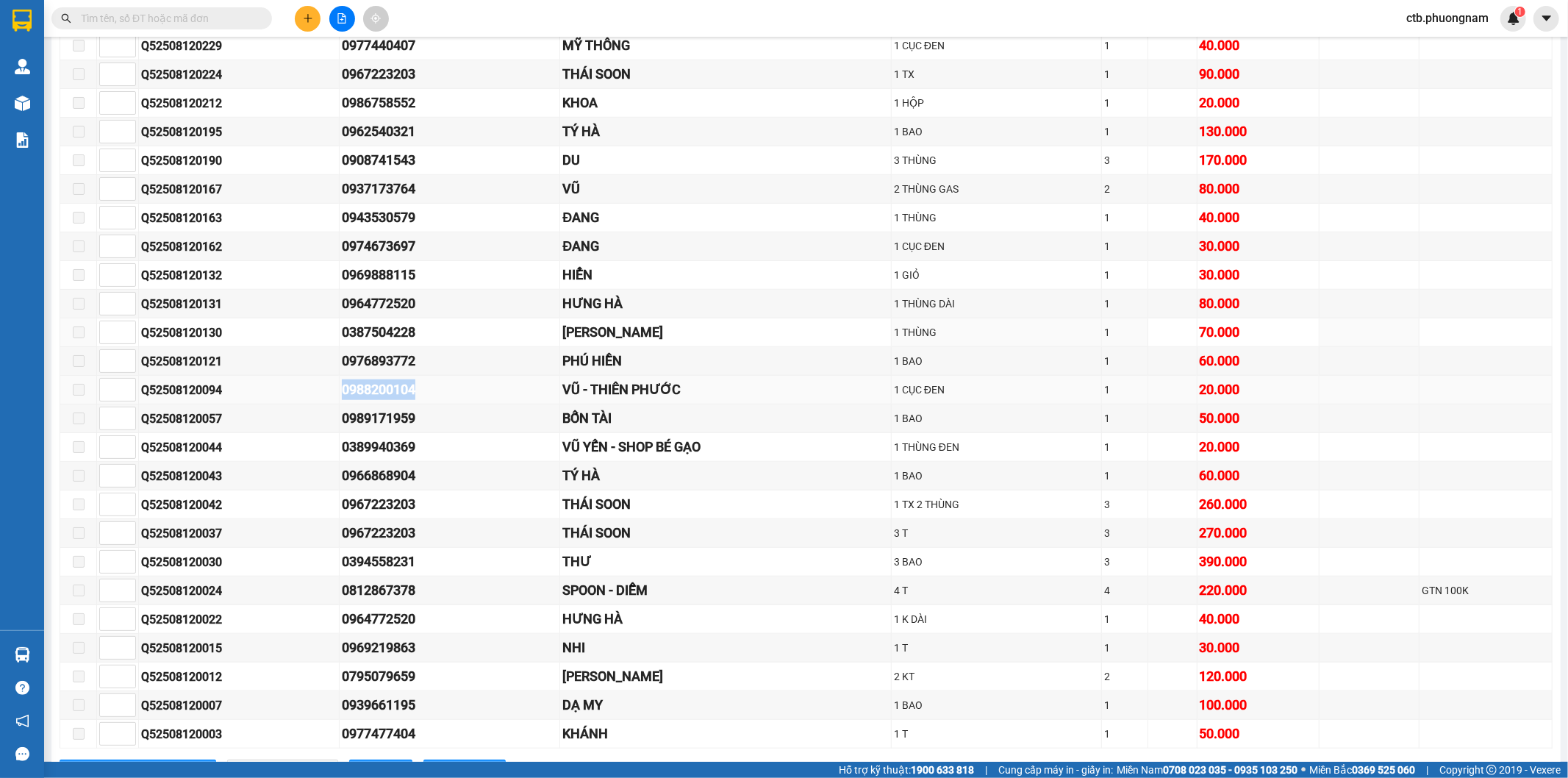
scroll to position [950, 0]
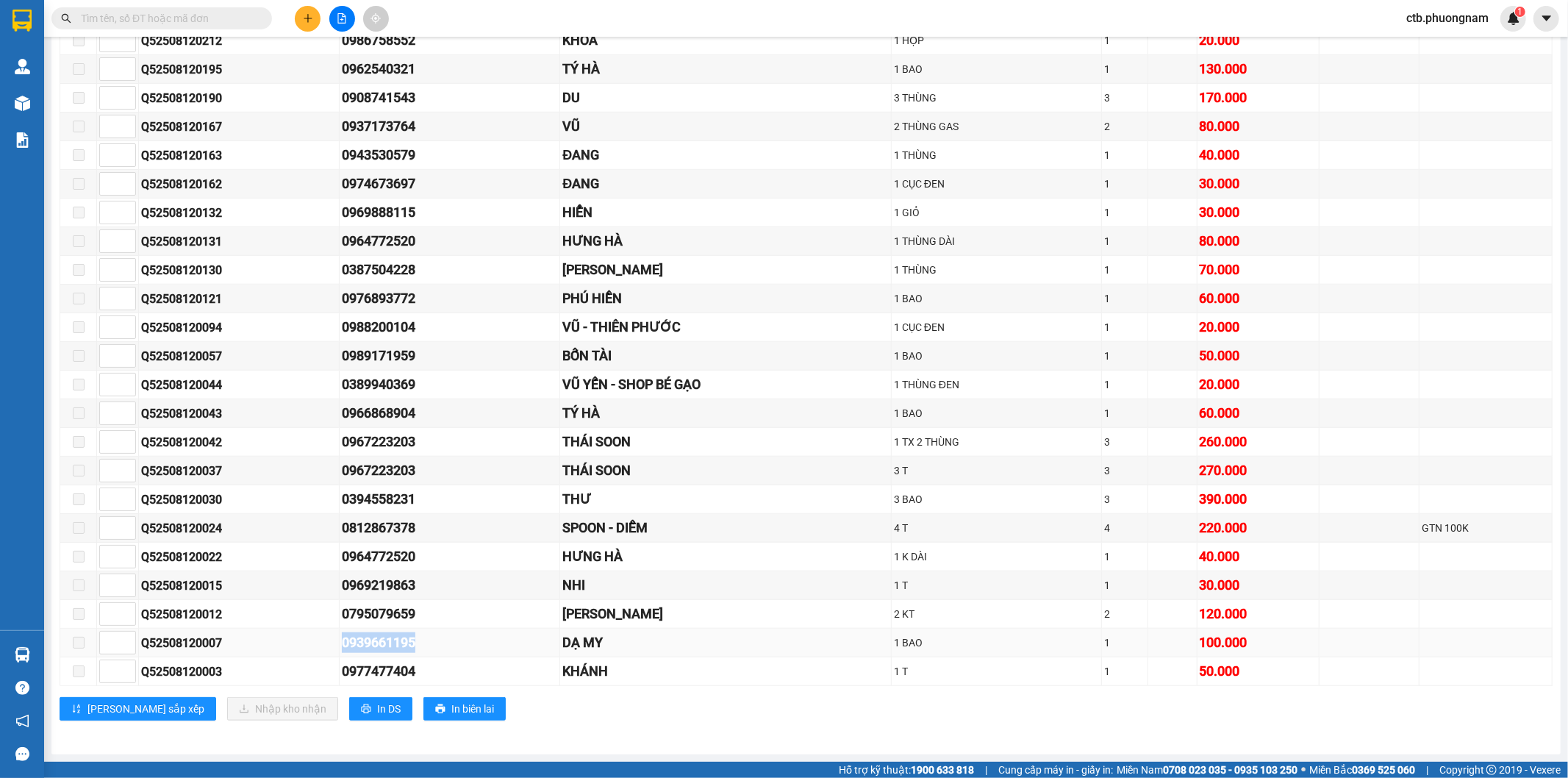
drag, startPoint x: 341, startPoint y: 641, endPoint x: 435, endPoint y: 637, distance: 94.1
click at [435, 637] on div "0939661195" at bounding box center [451, 643] width 216 height 21
copy div "0939661195"
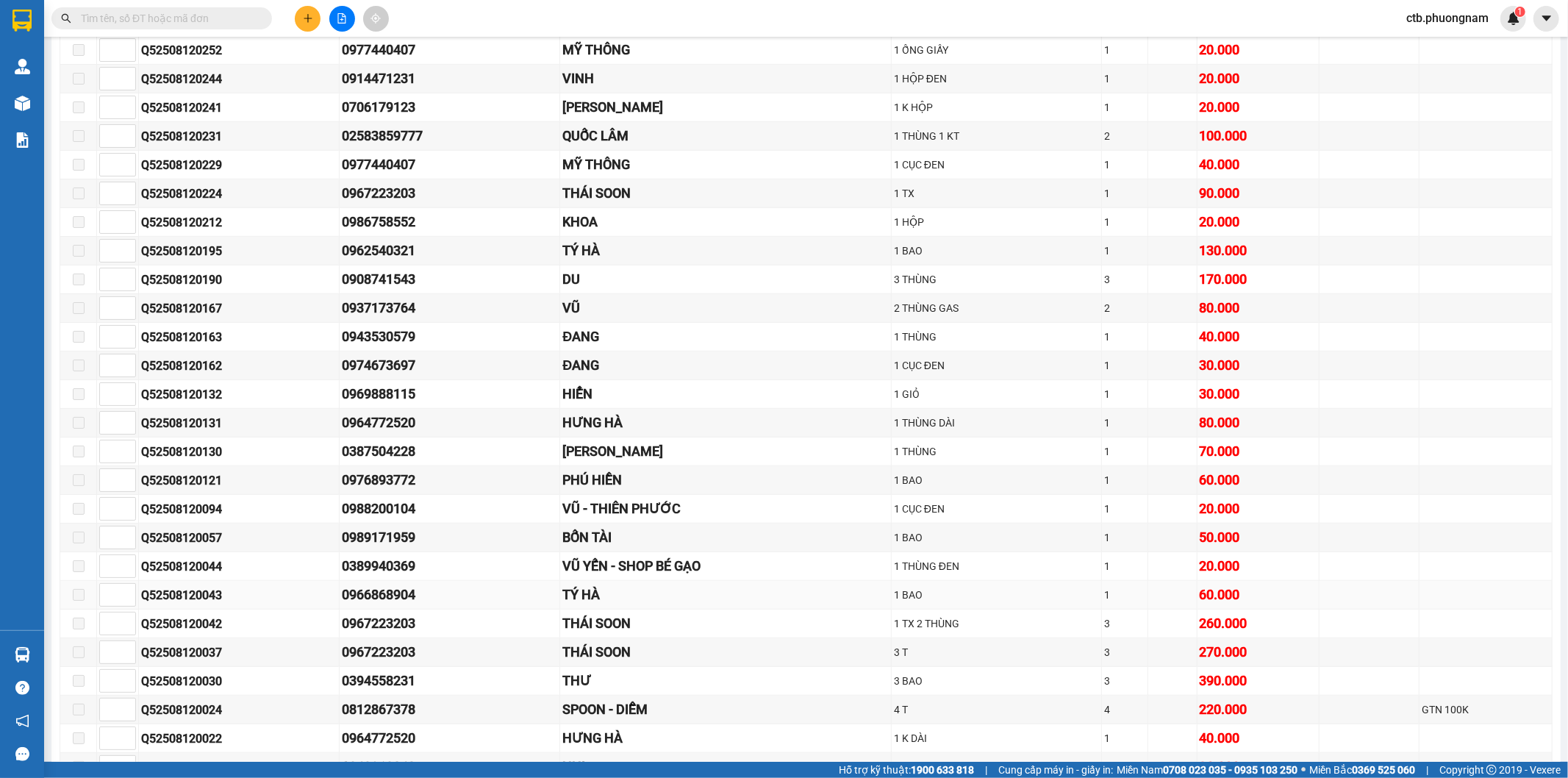
scroll to position [705, 0]
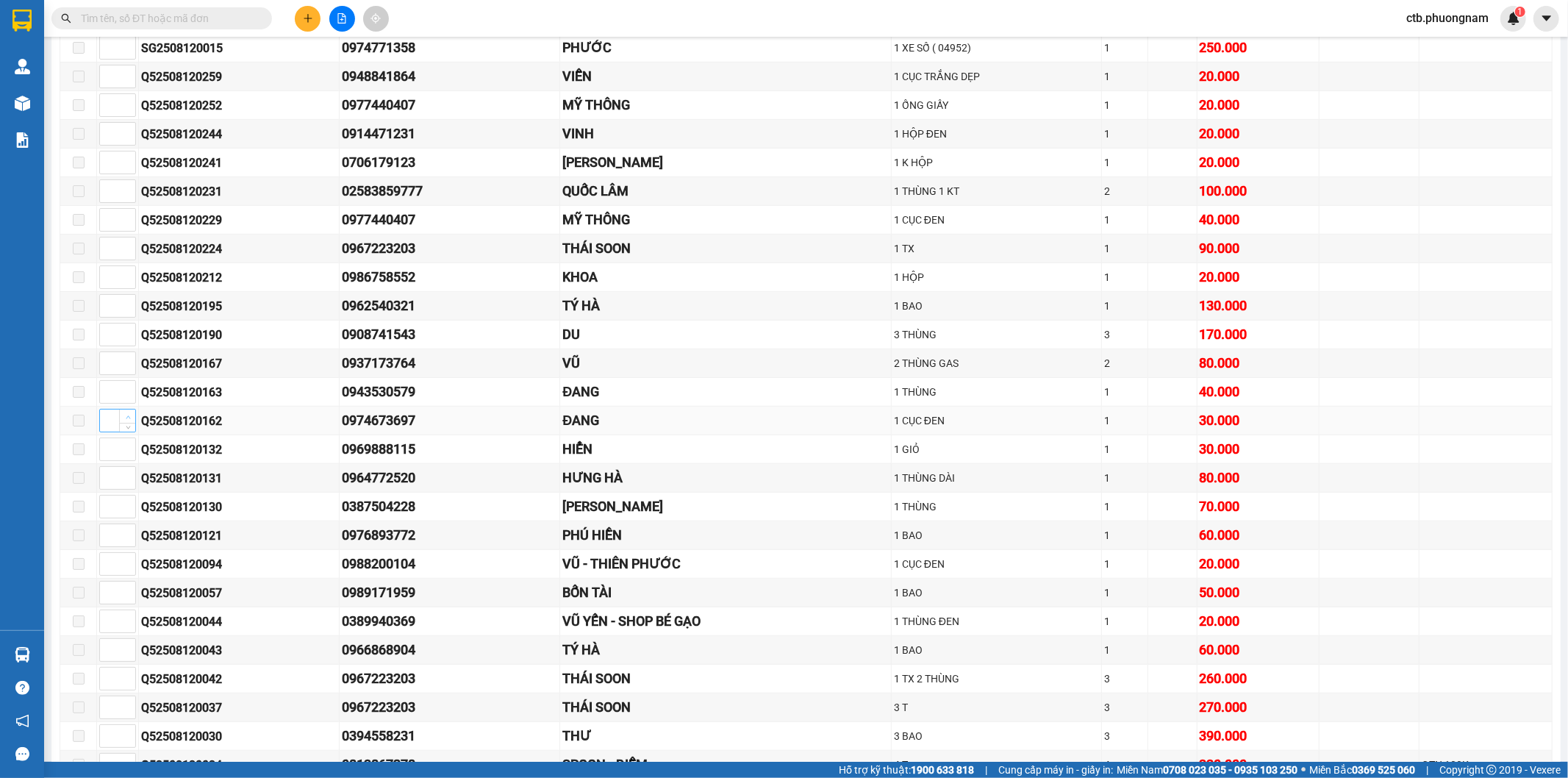
type input "1"
click at [140, 426] on tr "1 Q52508120162 0974673697 ĐANG 1 CỤC ĐEN 1 30.000" at bounding box center [806, 421] width 1492 height 29
drag, startPoint x: 339, startPoint y: 424, endPoint x: 419, endPoint y: 428, distance: 80.1
click at [419, 428] on tr "Q52508120162 0974673697 ĐANG 1 CỤC ĐEN 1 30.000" at bounding box center [806, 421] width 1492 height 29
copy tr "0974673697"
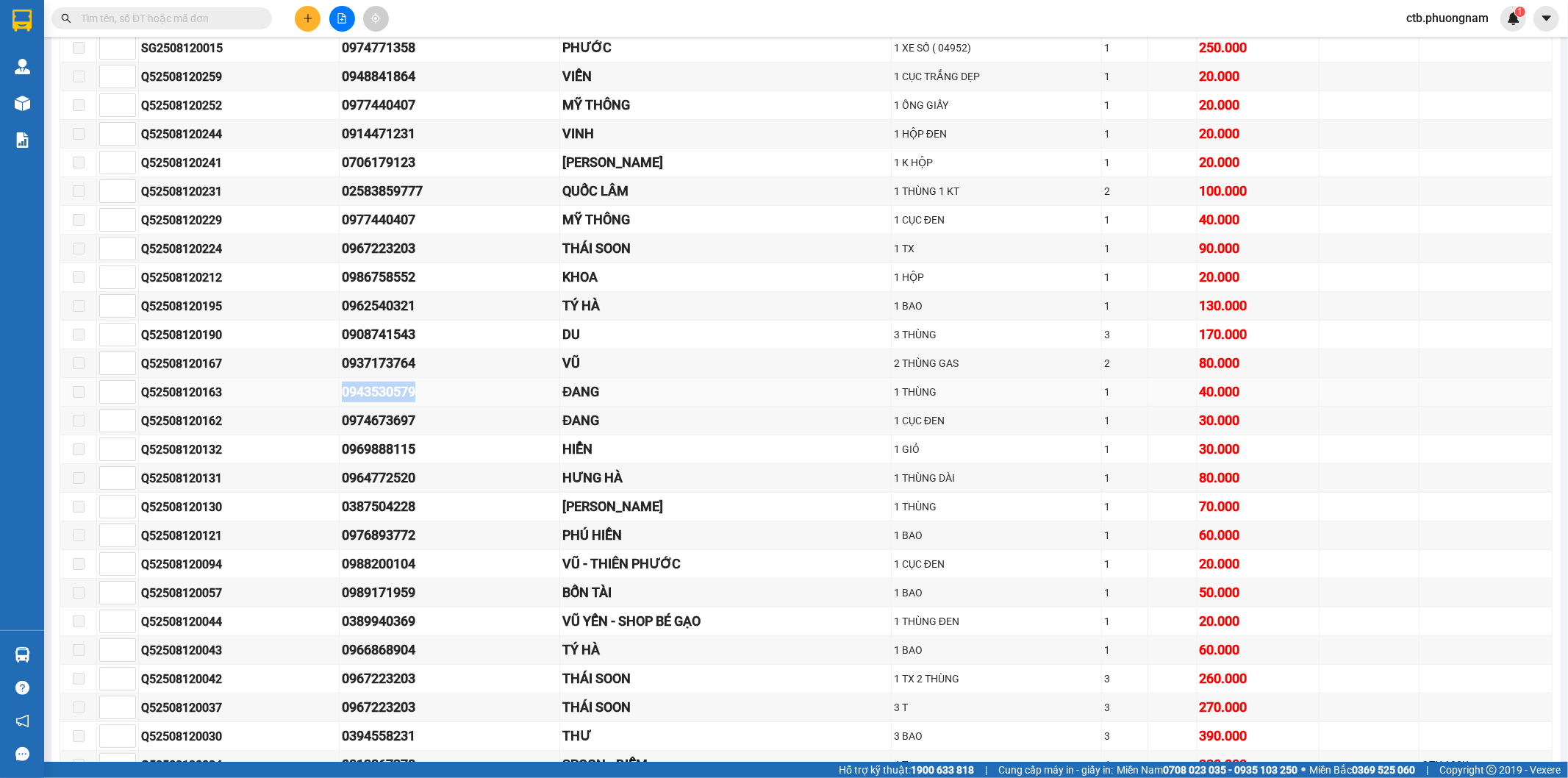
drag, startPoint x: 324, startPoint y: 394, endPoint x: 454, endPoint y: 395, distance: 130.0
click at [454, 395] on tr "Q52508120163 0943530579 ĐANG 1 THÙNG 1 40.000" at bounding box center [806, 392] width 1492 height 29
copy tr "0943530579"
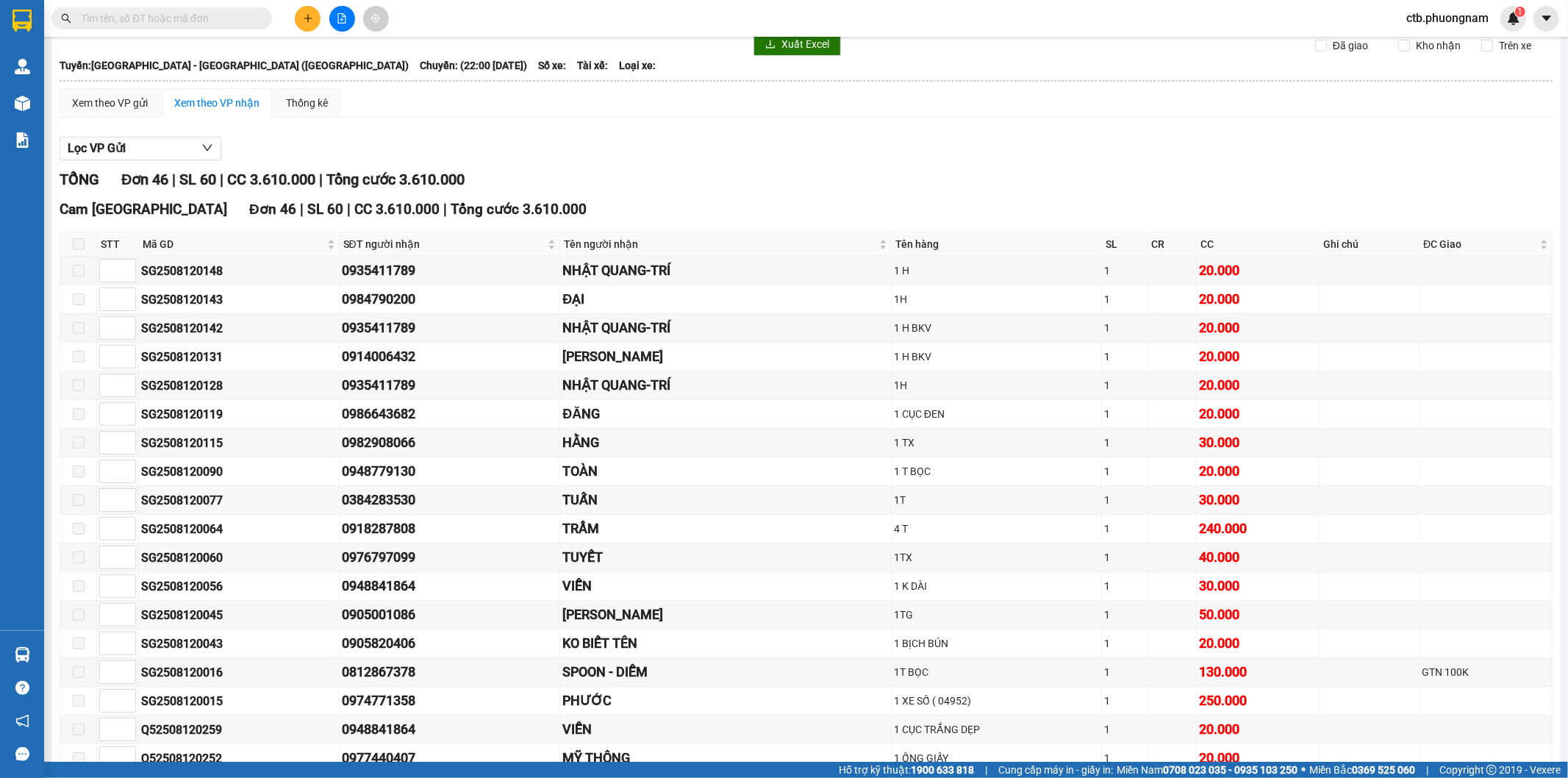
scroll to position [0, 0]
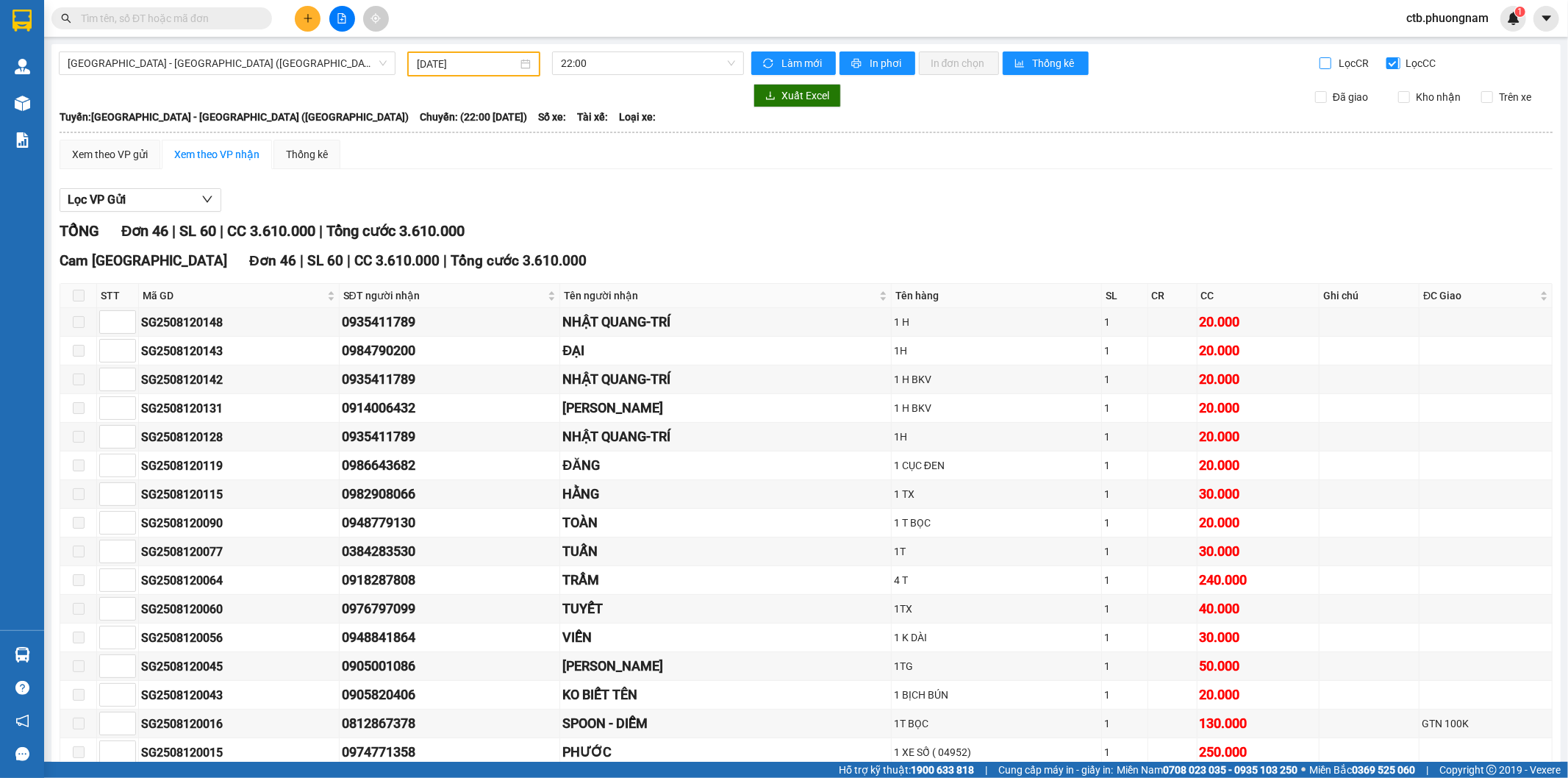
drag, startPoint x: 1316, startPoint y: 62, endPoint x: 1377, endPoint y: 67, distance: 61.2
click at [1320, 64] on input "Lọc CR" at bounding box center [1326, 63] width 14 height 12
checkbox input "true"
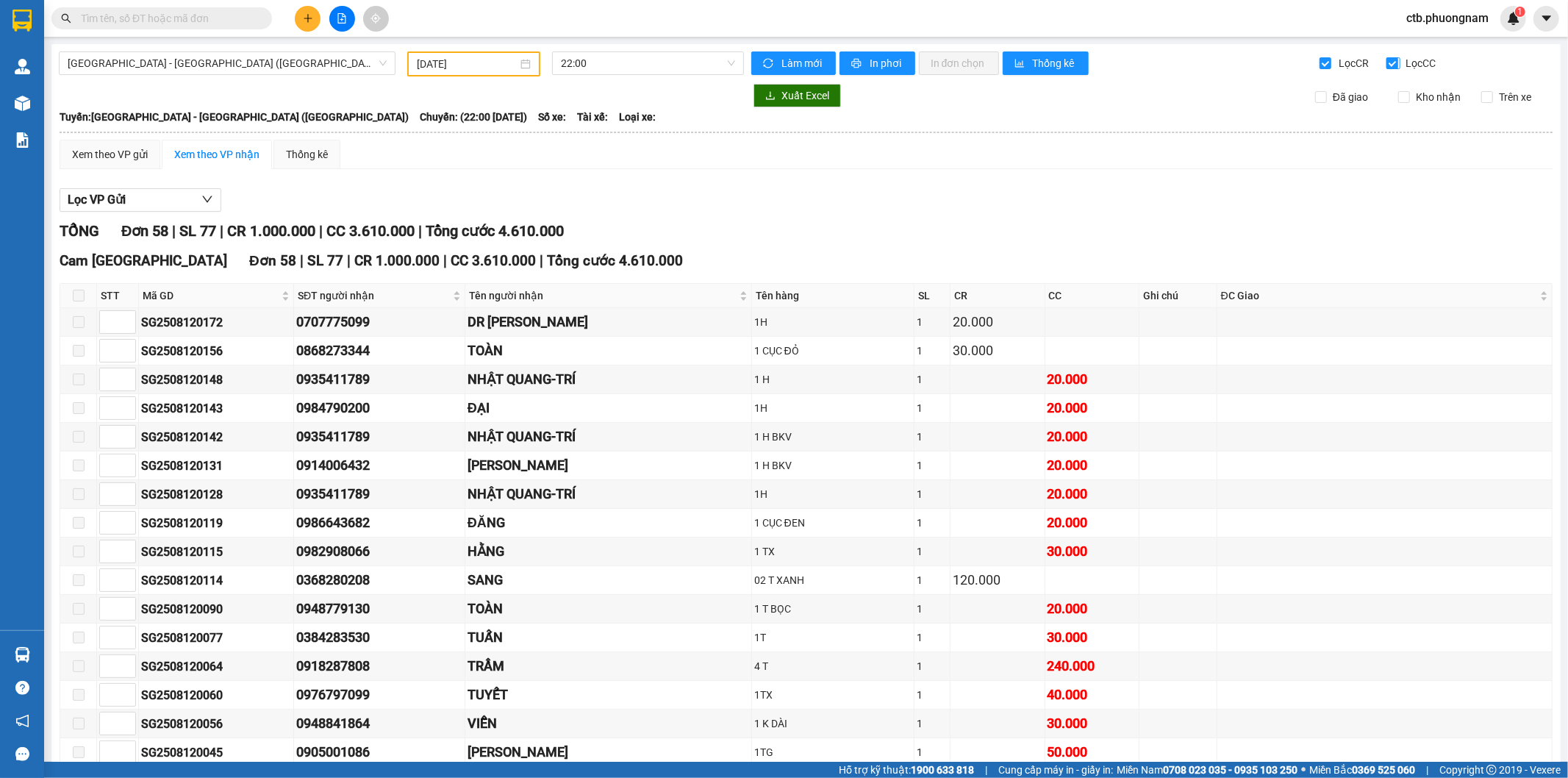
click at [1387, 62] on input "Lọc CC" at bounding box center [1393, 63] width 14 height 12
checkbox input "false"
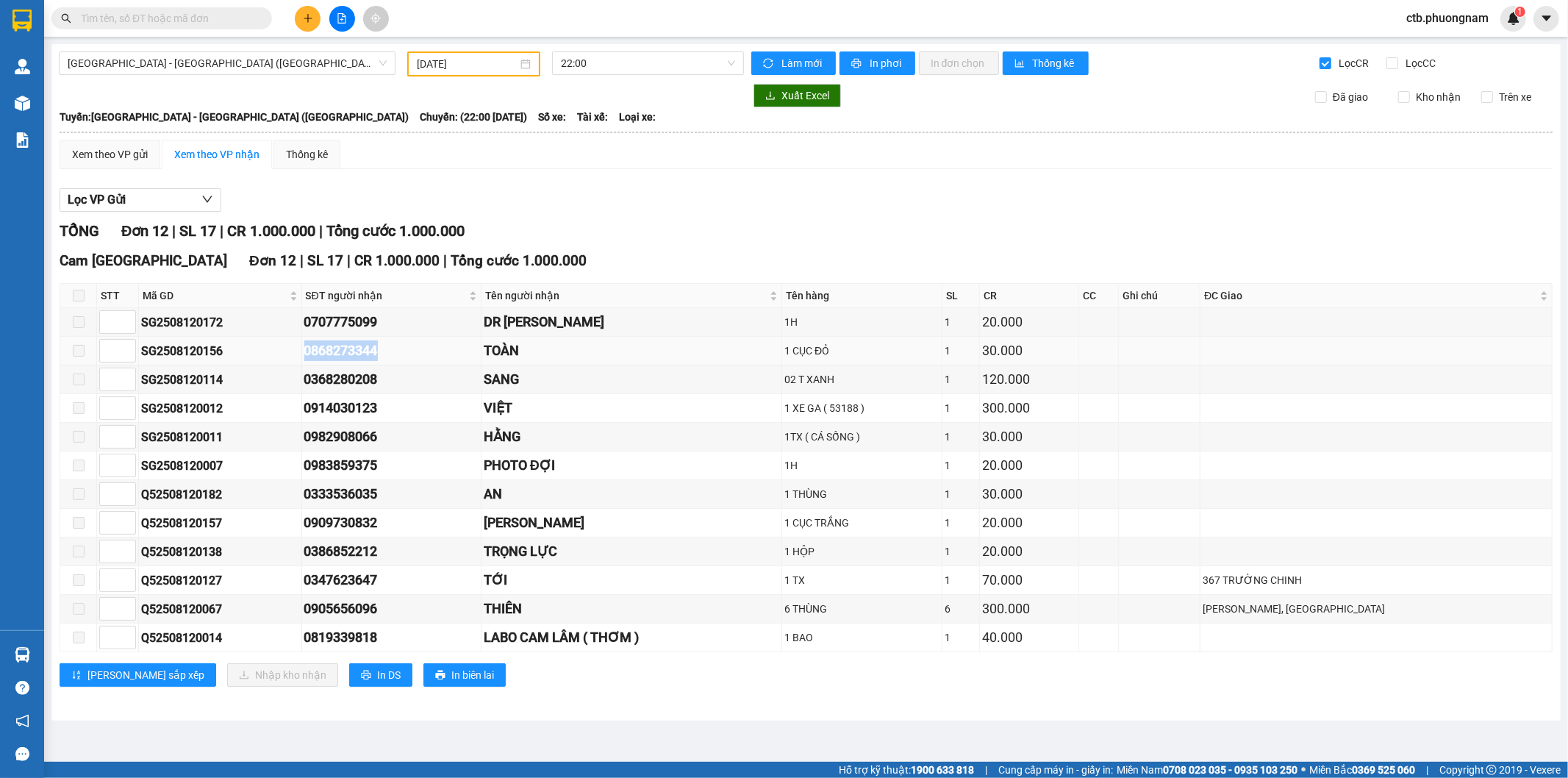
drag, startPoint x: 306, startPoint y: 358, endPoint x: 419, endPoint y: 354, distance: 113.1
click at [419, 354] on tr "SG2508120156 0868273344 TOÀN 1 CỤC ĐỎ 1 30.000" at bounding box center [806, 351] width 1492 height 29
copy tr "0868273344"
click at [1385, 64] on div "Lọc CR" at bounding box center [1353, 65] width 67 height 21
click at [1325, 70] on label "Lọc CR" at bounding box center [1346, 63] width 52 height 16
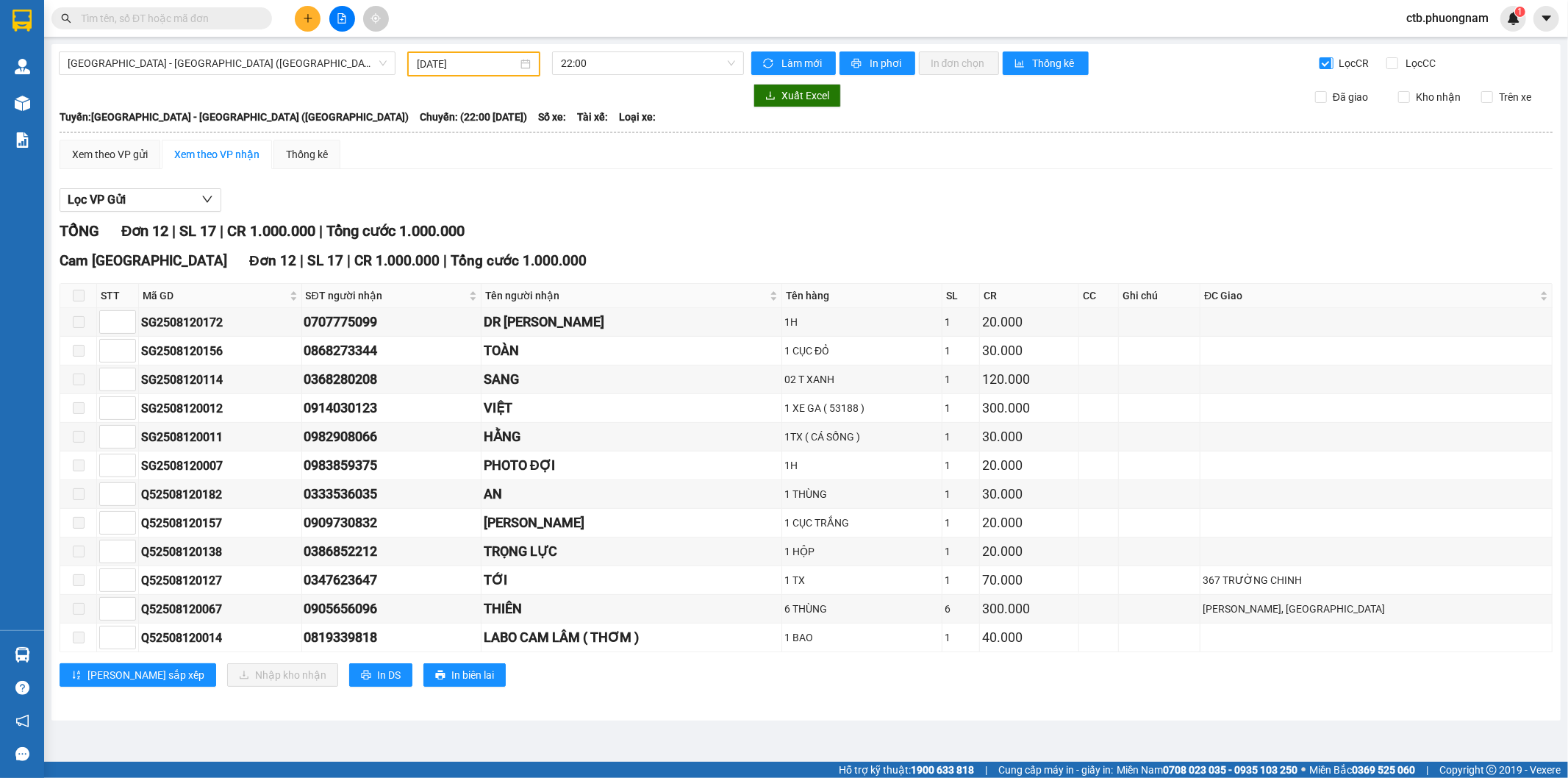
click at [1325, 69] on input "Lọc CR" at bounding box center [1326, 63] width 14 height 12
checkbox input "false"
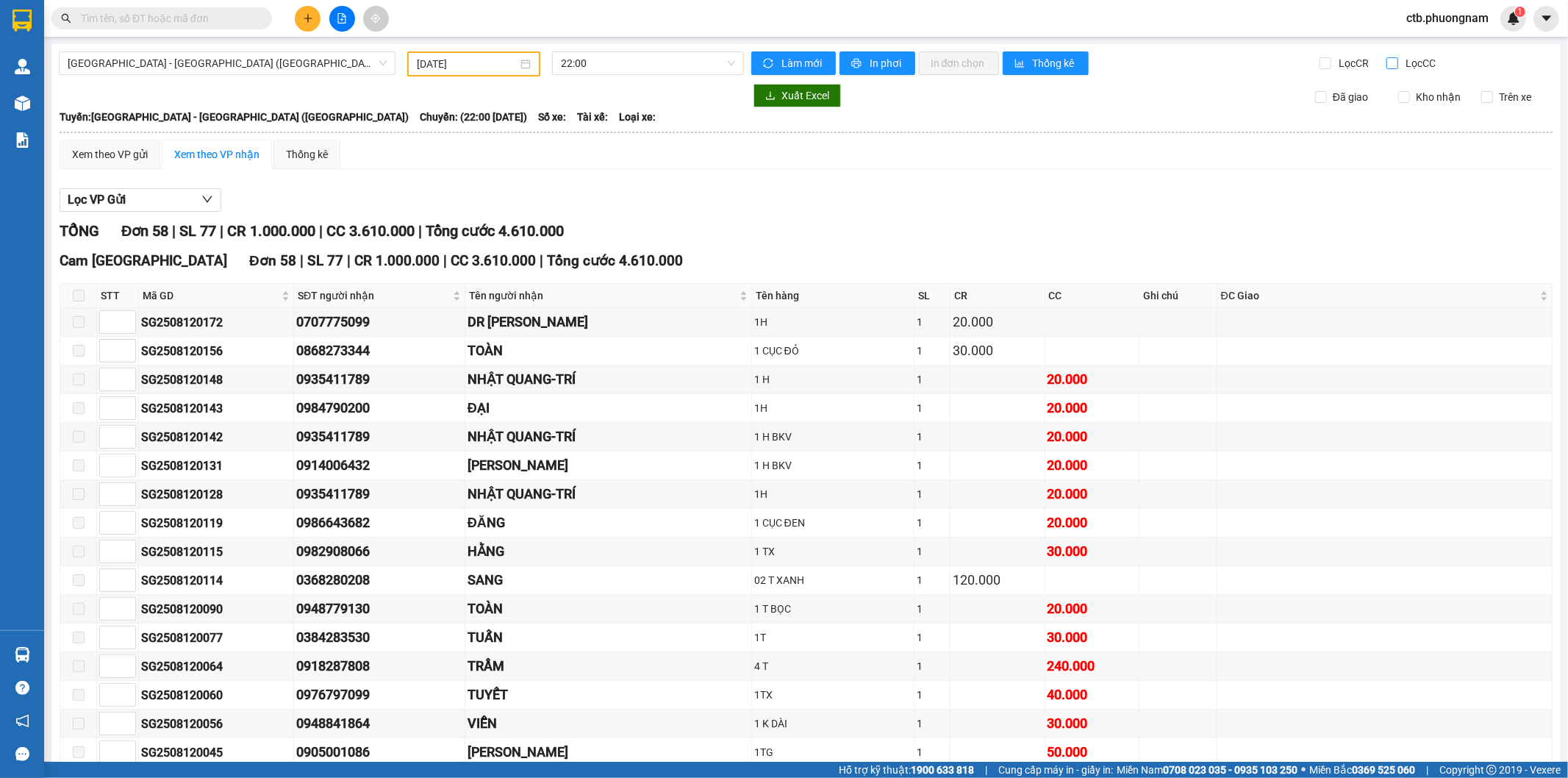
click at [1400, 60] on span "Lọc CC" at bounding box center [1420, 63] width 39 height 16
click at [1394, 60] on input "Lọc CC" at bounding box center [1393, 63] width 14 height 12
checkbox input "true"
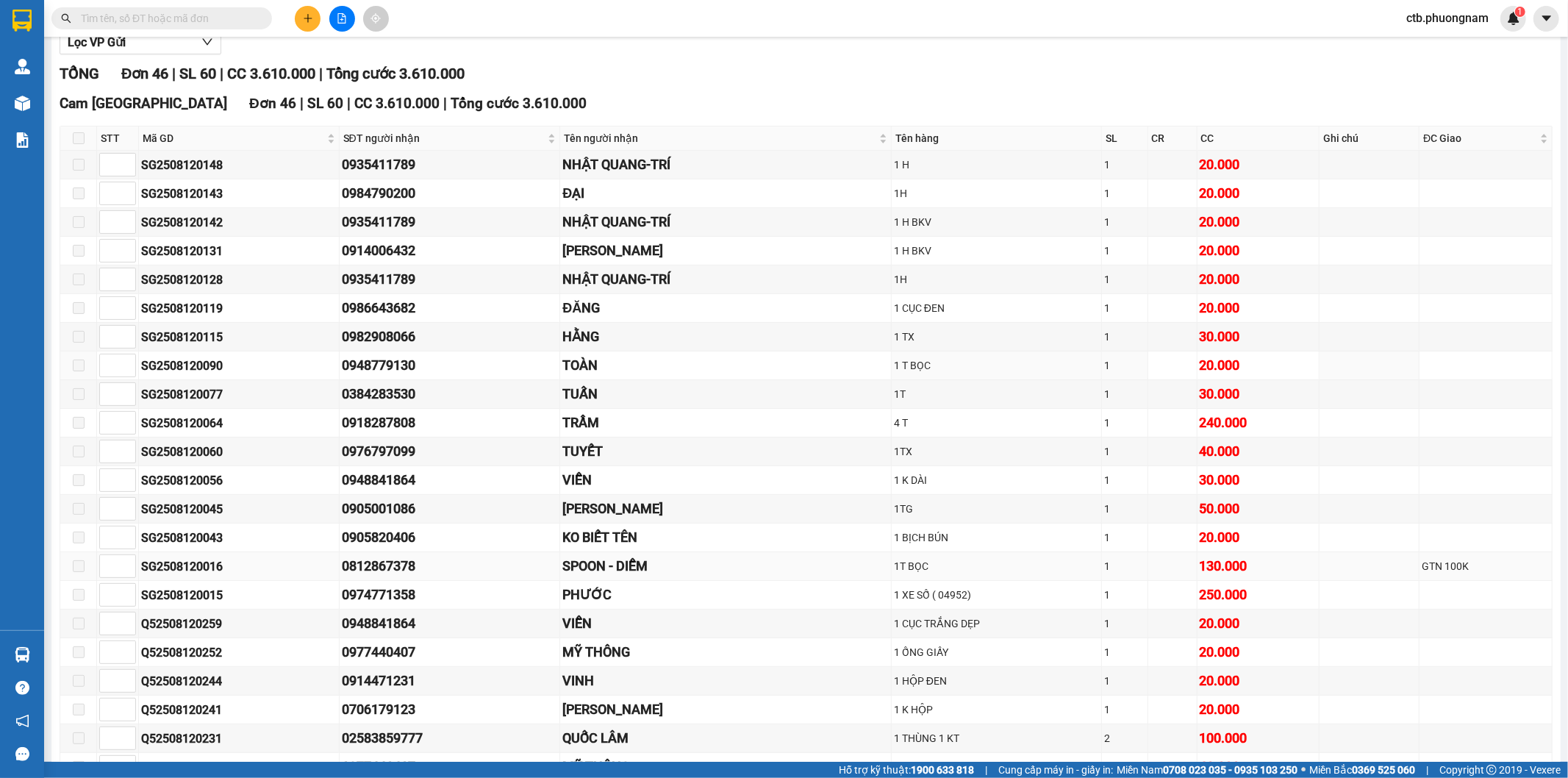
scroll to position [164, 0]
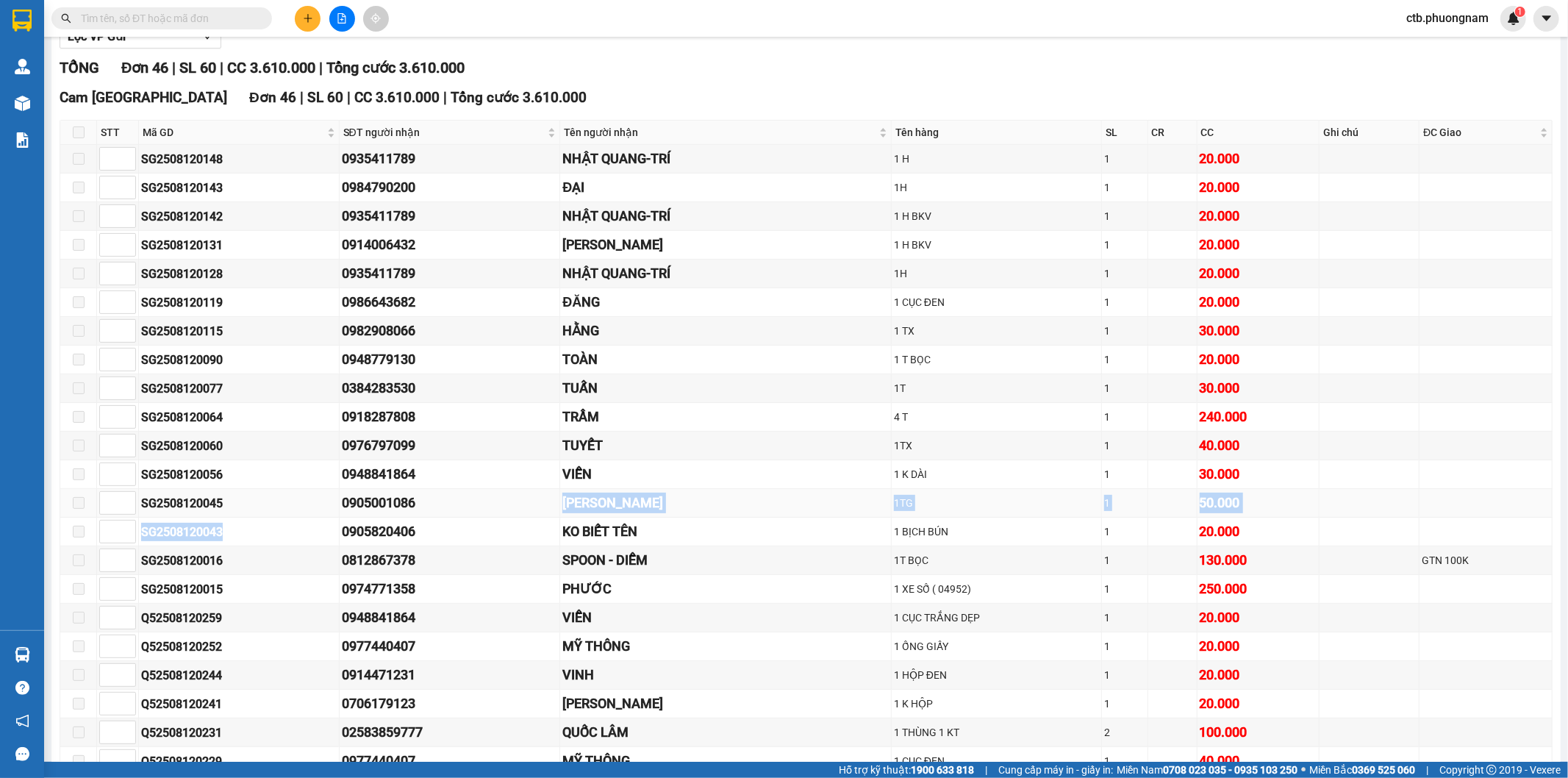
drag, startPoint x: 329, startPoint y: 520, endPoint x: 420, endPoint y: 510, distance: 91.5
drag, startPoint x: 333, startPoint y: 509, endPoint x: 421, endPoint y: 508, distance: 88.0
click at [421, 508] on tr "SG2508120045 0905001086 NGỌC ANH 1TG 1 50.000" at bounding box center [806, 504] width 1492 height 29
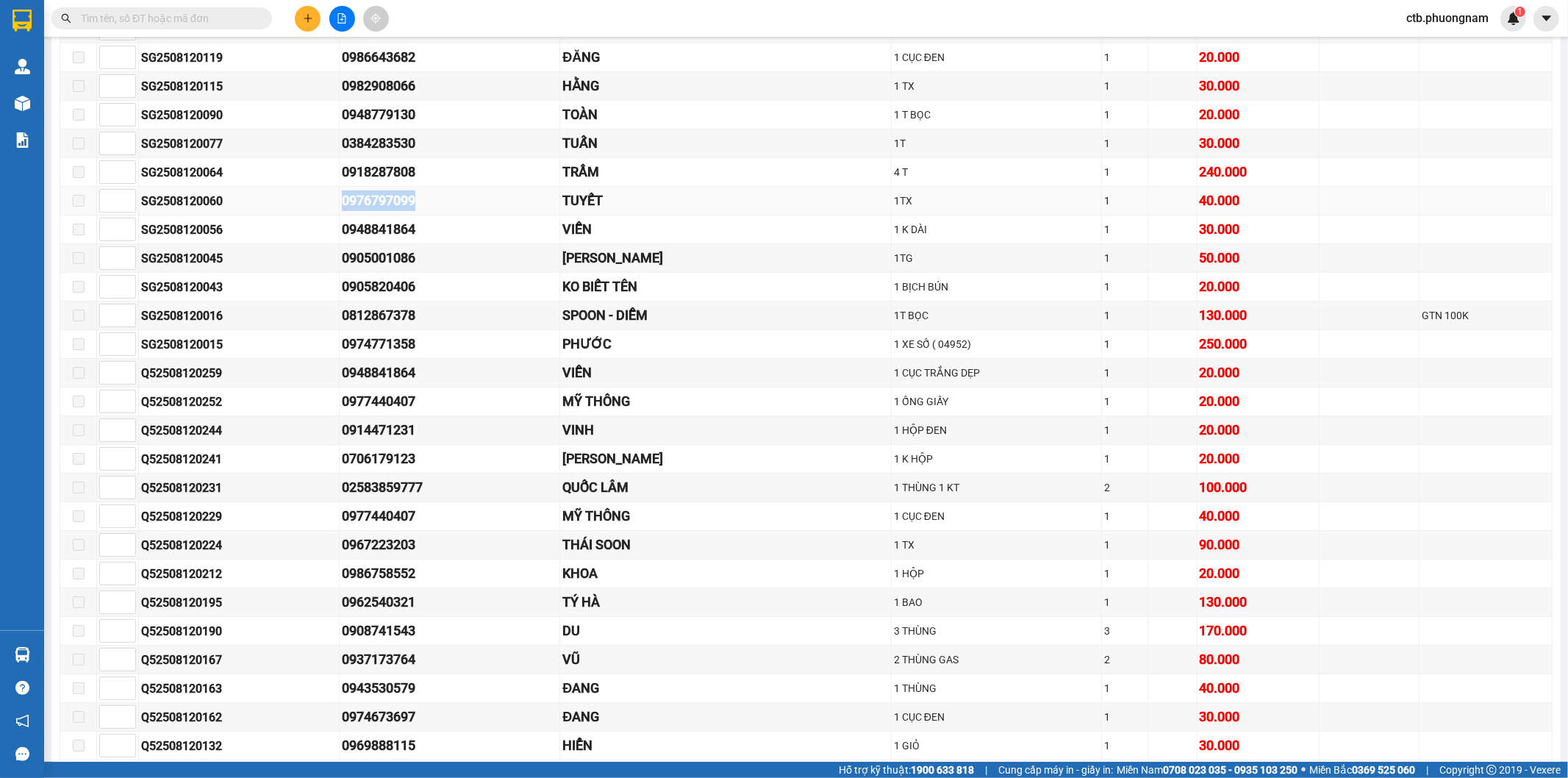
drag, startPoint x: 339, startPoint y: 200, endPoint x: 422, endPoint y: 194, distance: 83.2
click at [422, 194] on td "0976797099" at bounding box center [451, 201] width 221 height 29
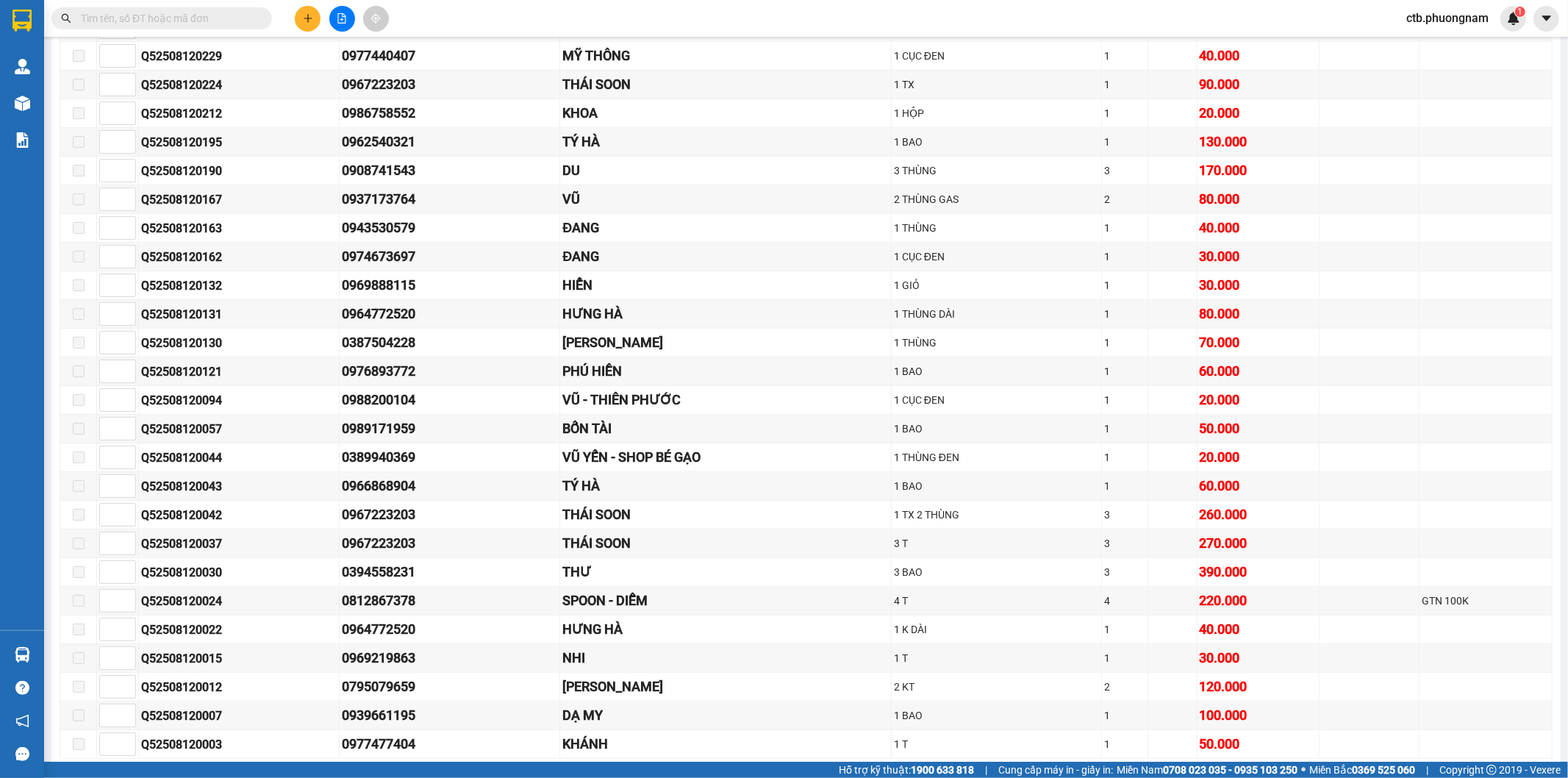
scroll to position [950, 0]
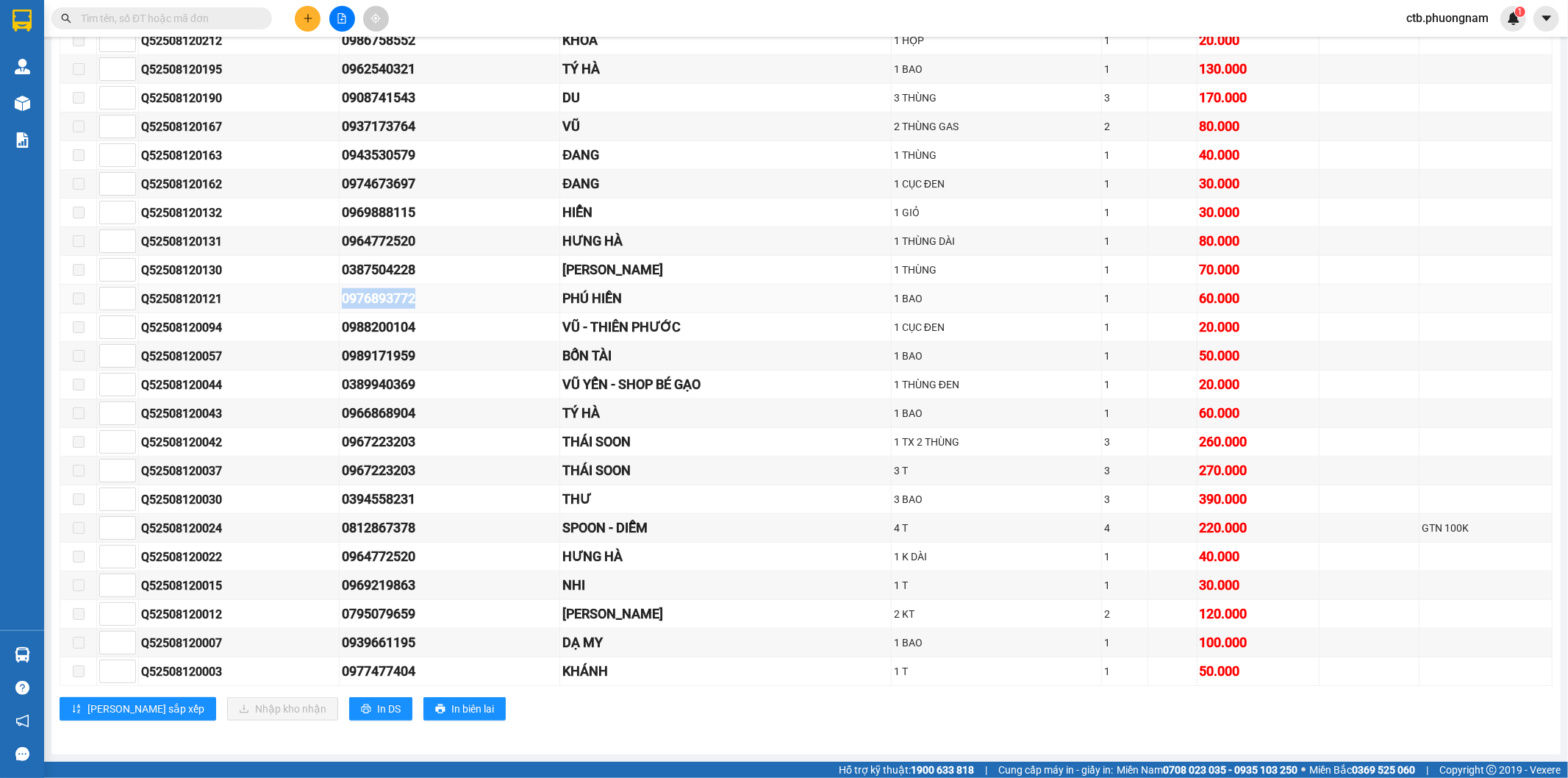
drag, startPoint x: 363, startPoint y: 295, endPoint x: 427, endPoint y: 295, distance: 64.0
click at [427, 295] on tr "Q52508120121 0976893772 PHÚ HIỀN 1 BAO 1 60.000" at bounding box center [806, 299] width 1492 height 29
drag, startPoint x: 327, startPoint y: 622, endPoint x: 420, endPoint y: 621, distance: 93.0
click at [420, 621] on tr "Q52508120012 0795079659 HẰNG - HUY 2 KT 2 120.000" at bounding box center [806, 614] width 1492 height 29
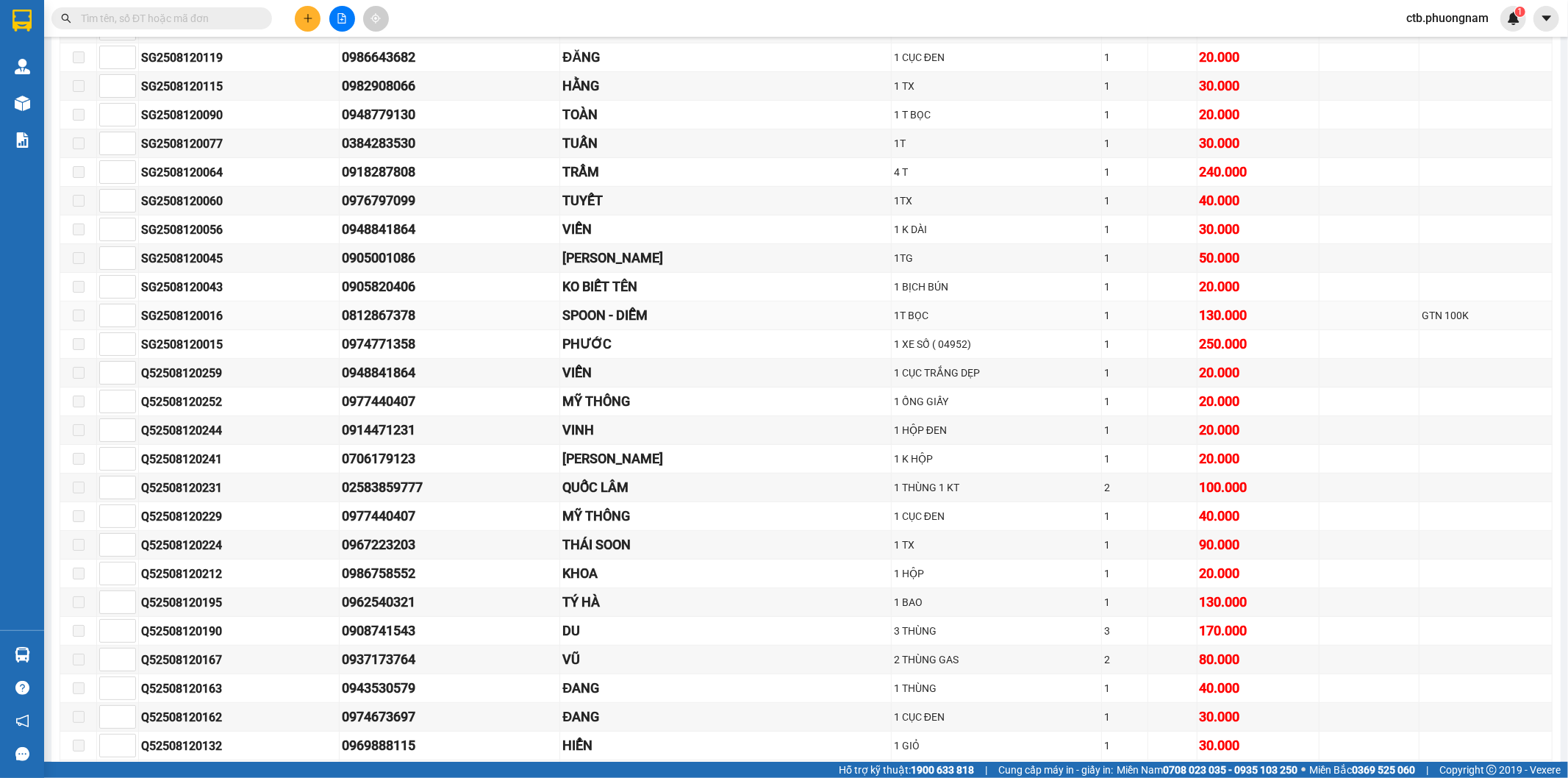
scroll to position [460, 0]
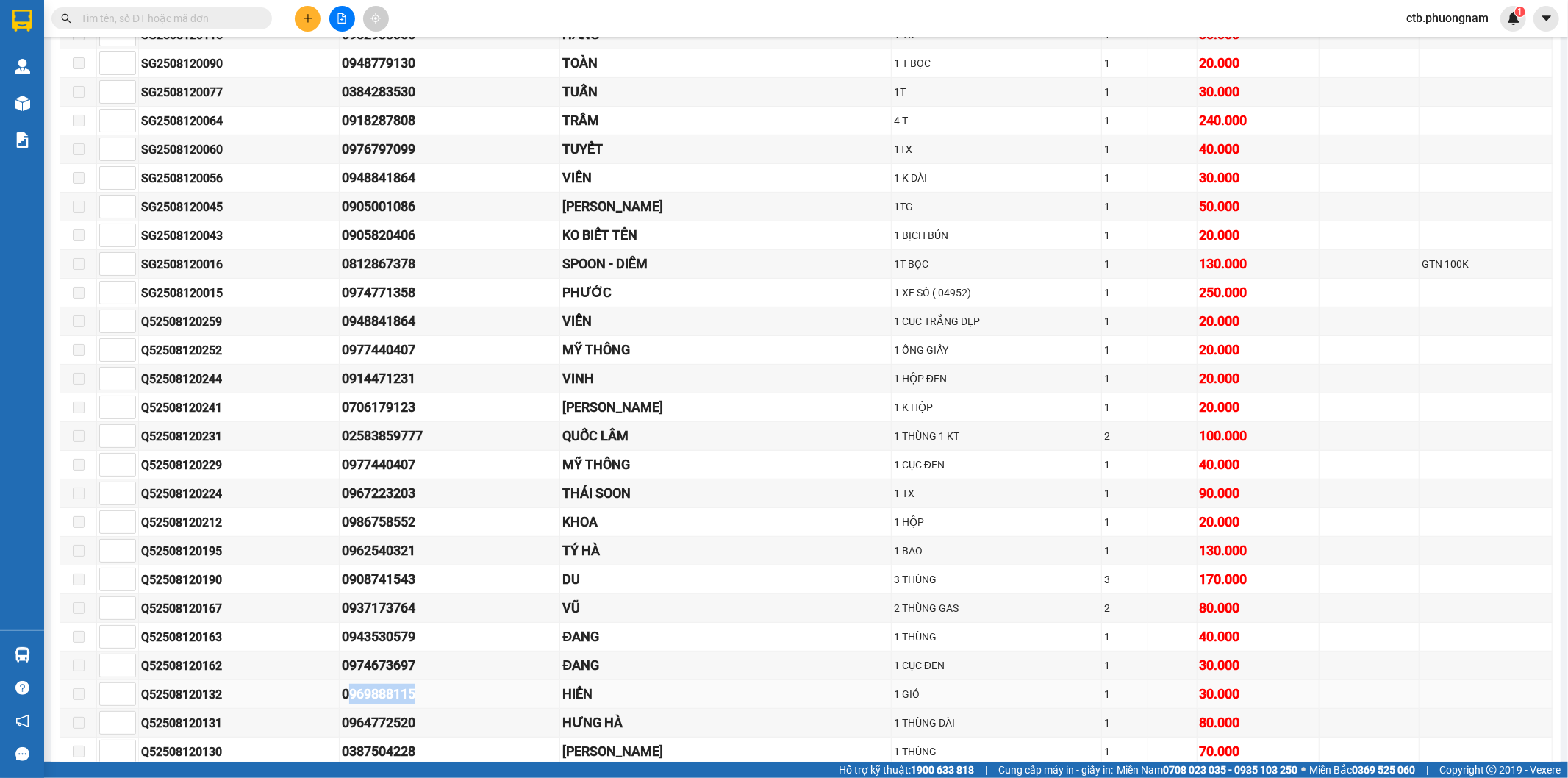
drag, startPoint x: 354, startPoint y: 700, endPoint x: 402, endPoint y: 707, distance: 48.5
click at [416, 702] on div "0969888115" at bounding box center [451, 694] width 216 height 21
drag, startPoint x: 328, startPoint y: 705, endPoint x: 425, endPoint y: 702, distance: 97.0
click at [425, 702] on tr "Q52508120132 0969888115 HIỂN 1 GIỎ 1 30.000" at bounding box center [806, 695] width 1492 height 29
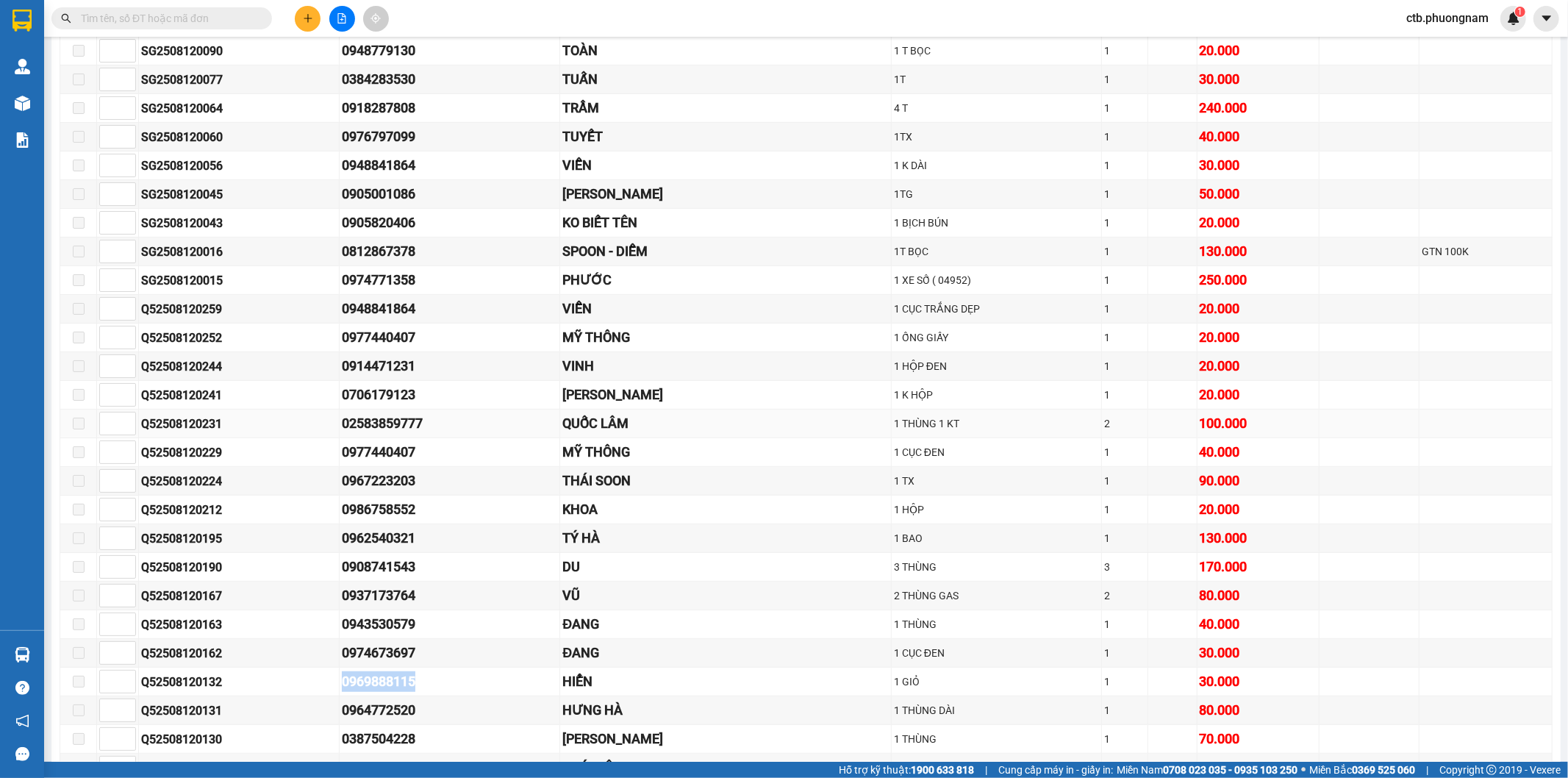
scroll to position [490, 0]
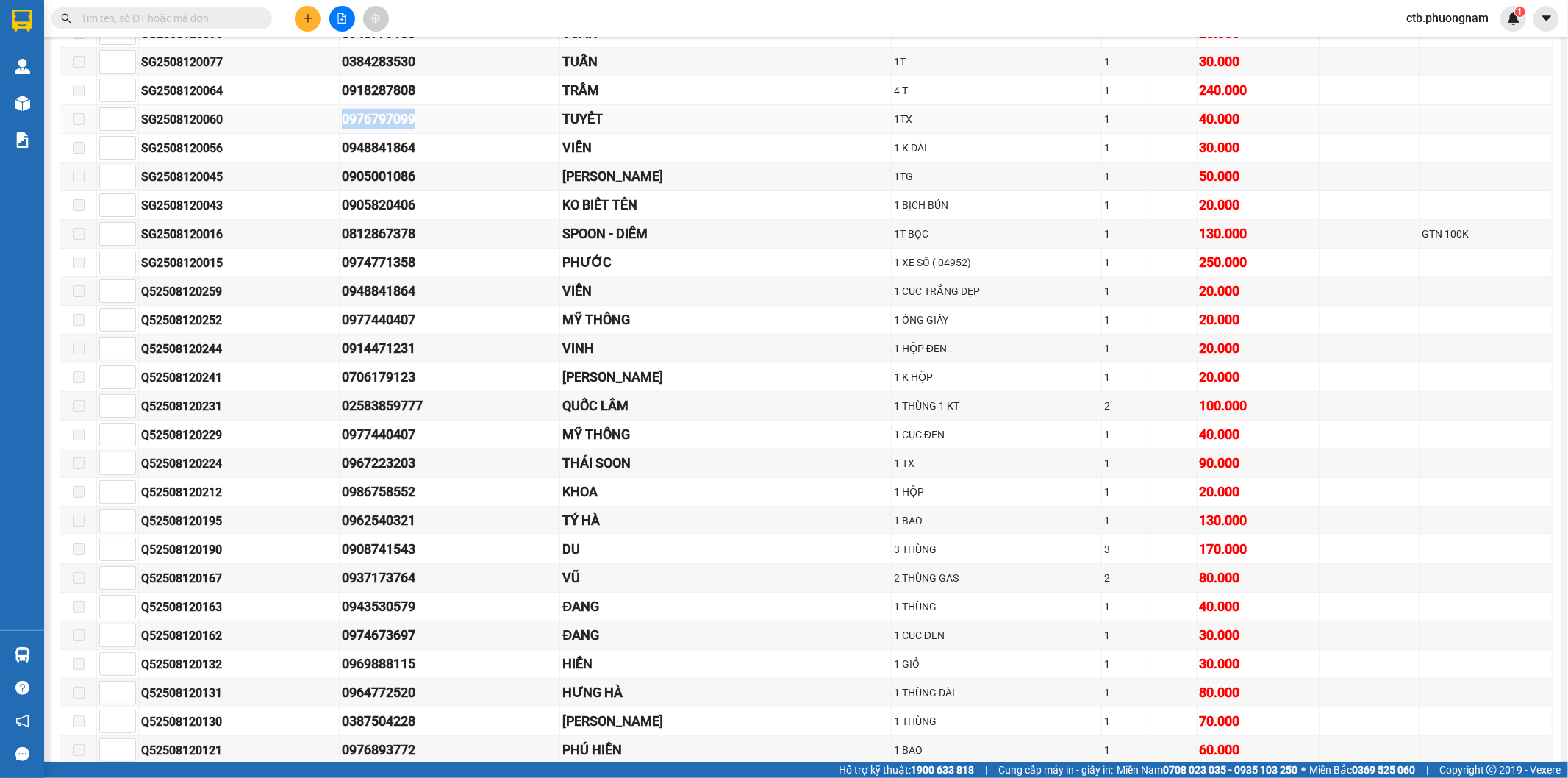
drag, startPoint x: 327, startPoint y: 116, endPoint x: 430, endPoint y: 117, distance: 103.0
click at [430, 117] on tr "SG2508120060 0976797099 TUYẾT 1TX 1 40.000" at bounding box center [806, 119] width 1492 height 29
drag, startPoint x: 318, startPoint y: 90, endPoint x: 468, endPoint y: 98, distance: 150.2
click at [468, 98] on tr "SG2508120064 0918287808 TRẦM 4 T 1 240.000" at bounding box center [806, 91] width 1492 height 29
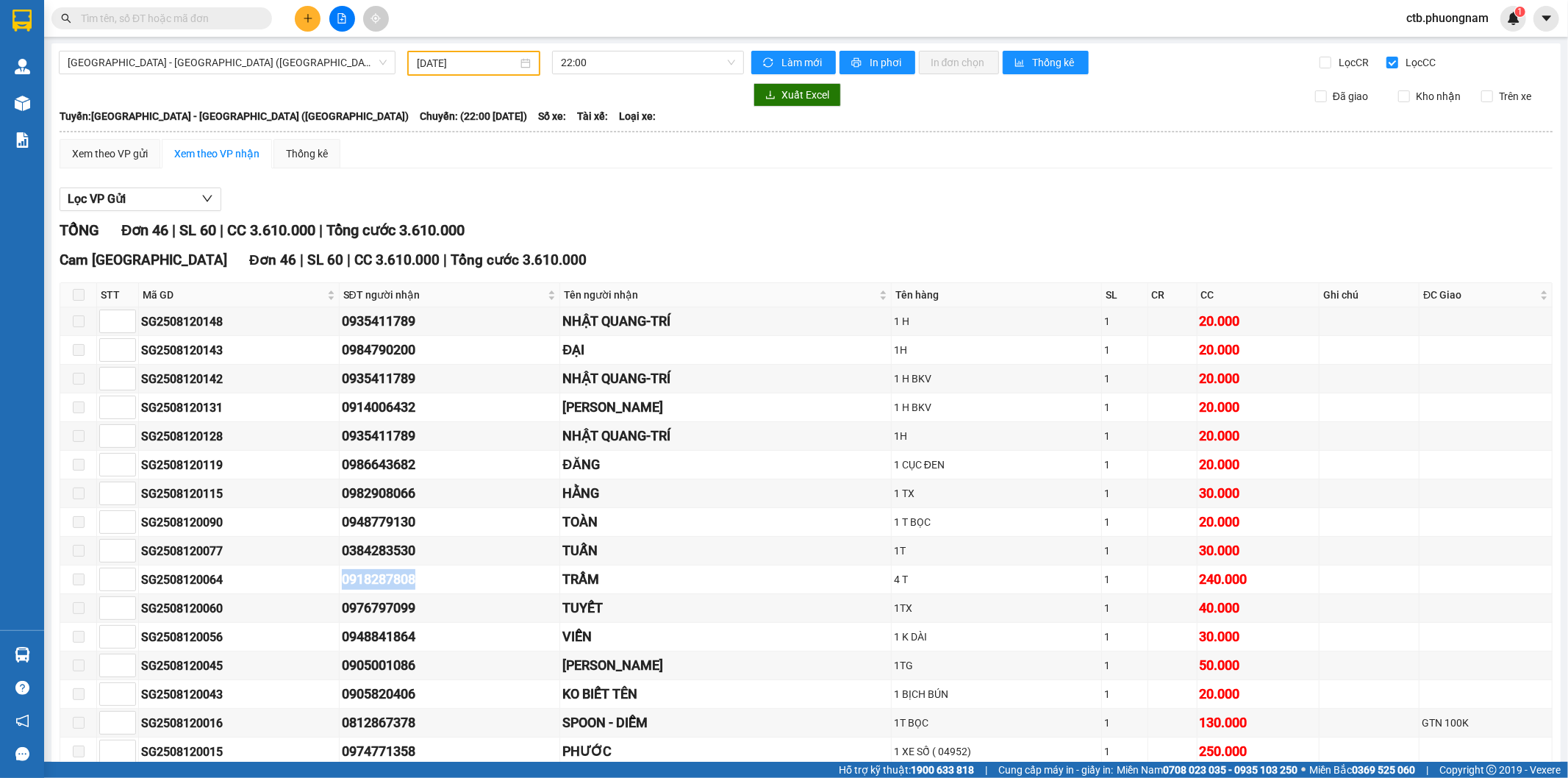
scroll to position [0, 0]
